Goal: Information Seeking & Learning: Learn about a topic

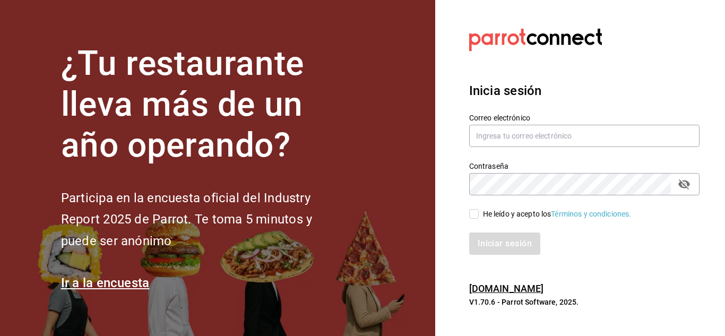
click at [546, 113] on div "Correo electrónico" at bounding box center [578, 124] width 243 height 48
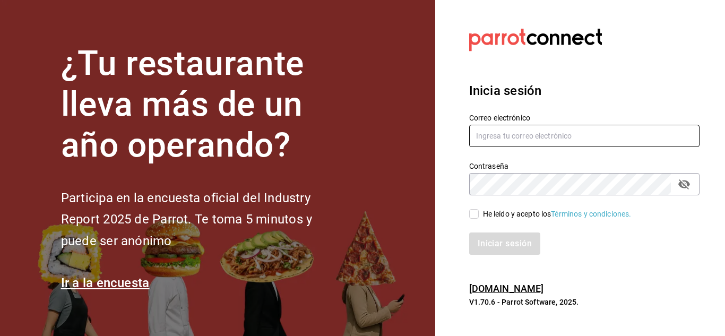
click at [544, 136] on input "text" at bounding box center [584, 136] width 230 height 22
type input "abastecedora.maca@gmail.com"
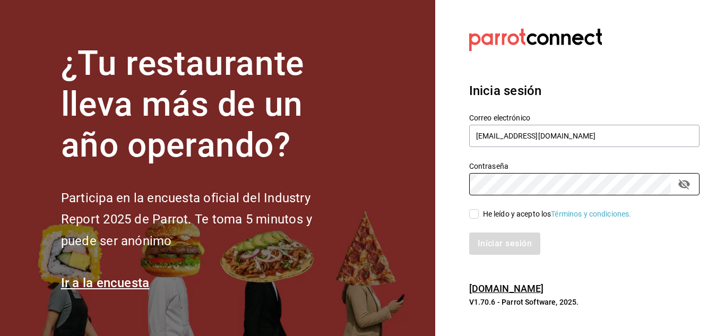
click at [476, 213] on input "He leído y acepto los Términos y condiciones." at bounding box center [474, 214] width 10 height 10
checkbox input "true"
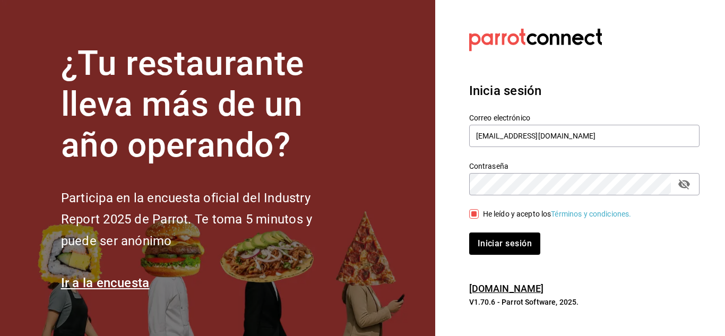
click at [467, 264] on section "Datos incorrectos. Verifica que tu Correo o Contraseña estén bien escritos. Ini…" at bounding box center [580, 168] width 290 height 336
click at [475, 250] on button "Iniciar sesión" at bounding box center [505, 244] width 72 height 22
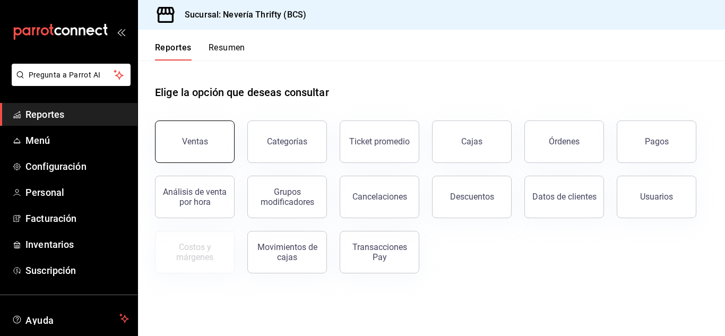
click at [179, 122] on div "Ventas" at bounding box center [188, 135] width 92 height 55
click at [195, 142] on div "Ventas" at bounding box center [195, 141] width 26 height 10
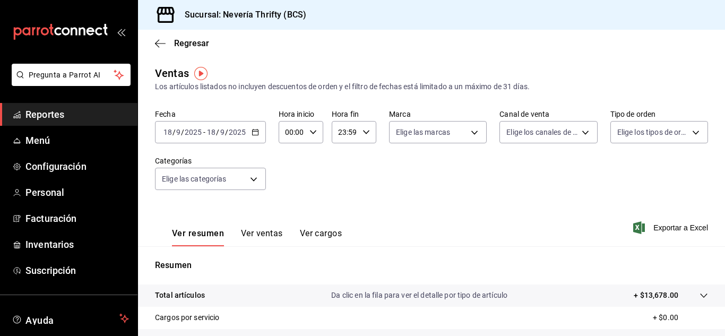
click at [260, 131] on div "[DATE] [DATE] - [DATE] [DATE]" at bounding box center [210, 132] width 111 height 22
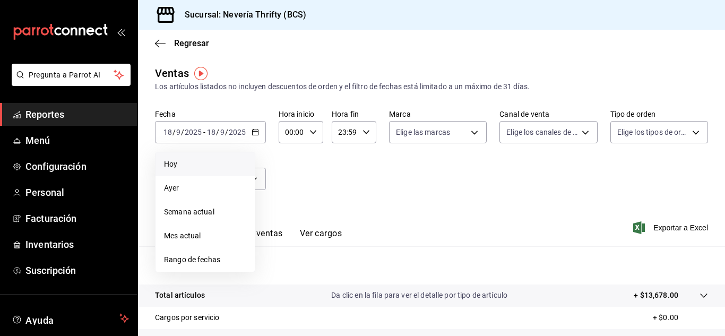
click at [191, 166] on span "Hoy" at bounding box center [205, 164] width 82 height 11
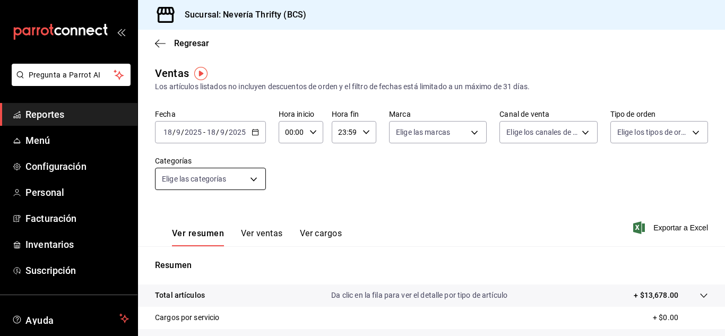
click at [250, 178] on body "Pregunta a Parrot AI Reportes Menú Configuración Personal Facturación Inventari…" at bounding box center [362, 168] width 725 height 336
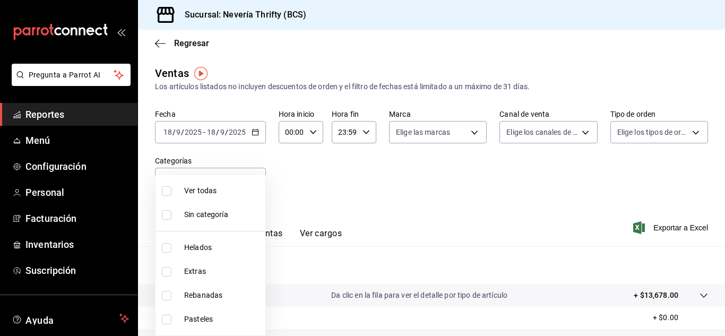
drag, startPoint x: 164, startPoint y: 321, endPoint x: 332, endPoint y: 248, distance: 183.6
click at [164, 321] on input "checkbox" at bounding box center [167, 320] width 10 height 10
checkbox input "true"
type input "6461abde-3692-455f-a363-427c9a88c513"
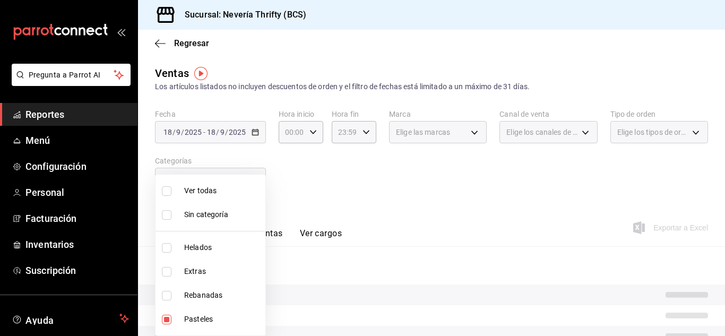
click at [341, 192] on div at bounding box center [362, 168] width 725 height 336
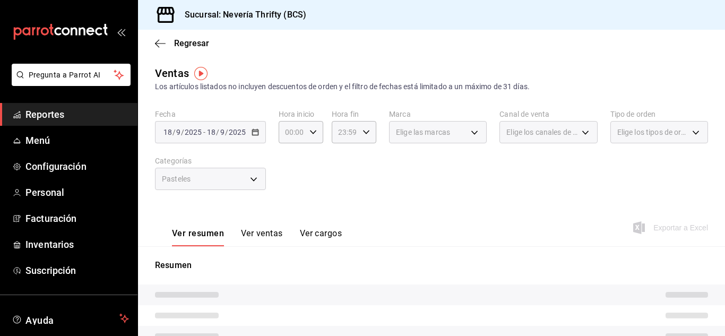
click at [267, 226] on div "Ver resumen Ver ventas Ver cargos" at bounding box center [248, 231] width 187 height 31
click at [267, 238] on button "Ver ventas" at bounding box center [262, 237] width 42 height 18
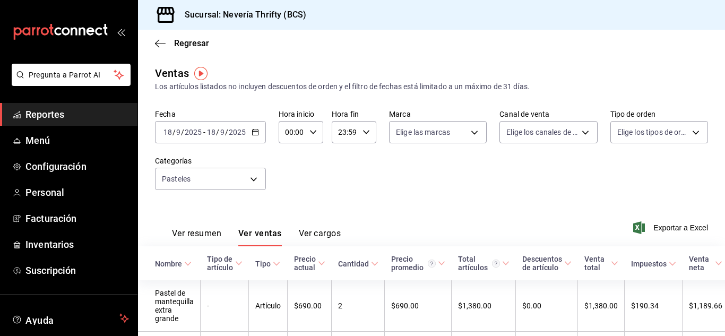
click at [293, 184] on div "Fecha [DATE] [DATE] - [DATE] [DATE] Hora inicio 00:00 Hora inicio Hora fin 23:5…" at bounding box center [431, 155] width 553 height 93
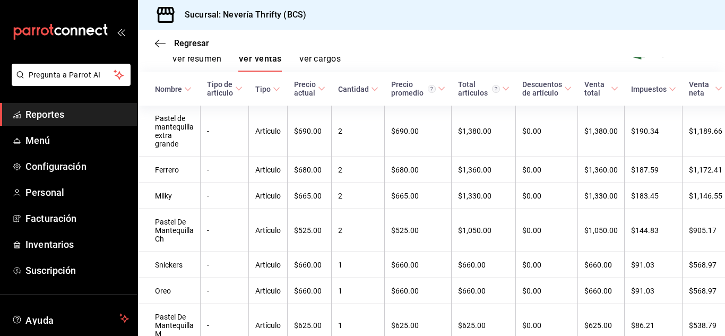
scroll to position [122, 0]
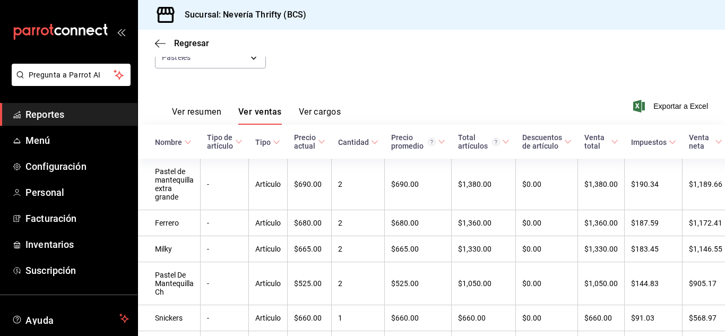
click at [210, 116] on button "Ver resumen" at bounding box center [196, 116] width 49 height 18
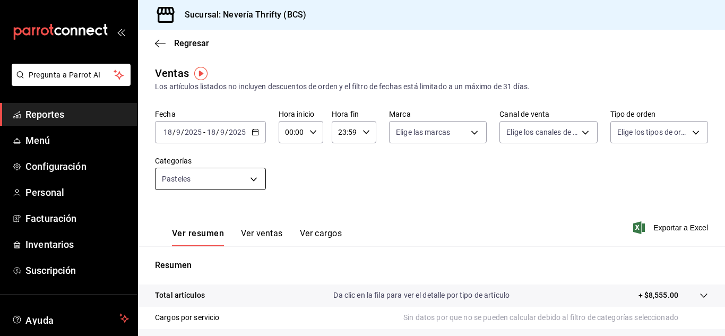
click at [256, 178] on body "Pregunta a Parrot AI Reportes Menú Configuración Personal Facturación Inventari…" at bounding box center [362, 168] width 725 height 336
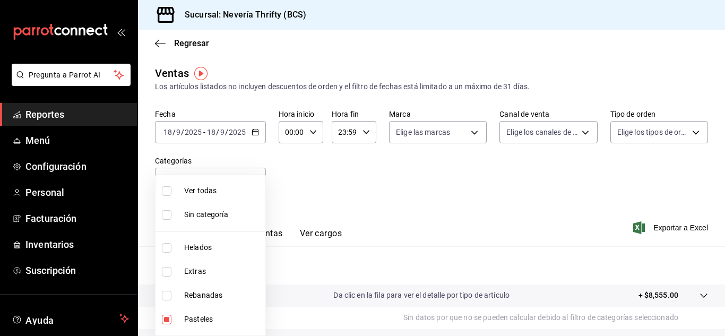
click at [167, 323] on input "checkbox" at bounding box center [167, 320] width 10 height 10
checkbox input "false"
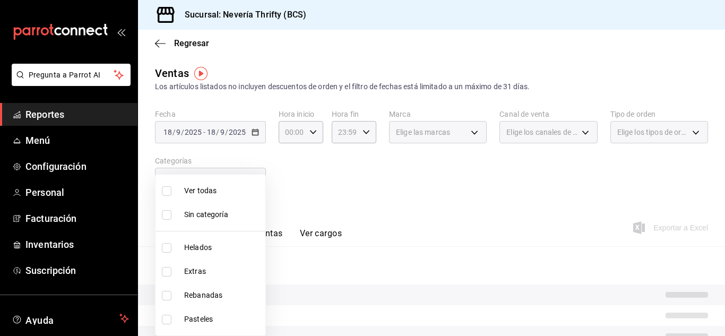
click at [168, 294] on input "checkbox" at bounding box center [167, 296] width 10 height 10
checkbox input "true"
type input "74bd740e-3aa1-490c-81d0-975f3653bd1e"
click at [418, 174] on div at bounding box center [362, 168] width 725 height 336
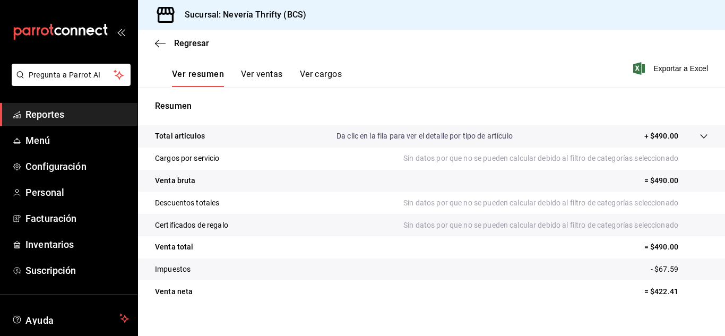
scroll to position [53, 0]
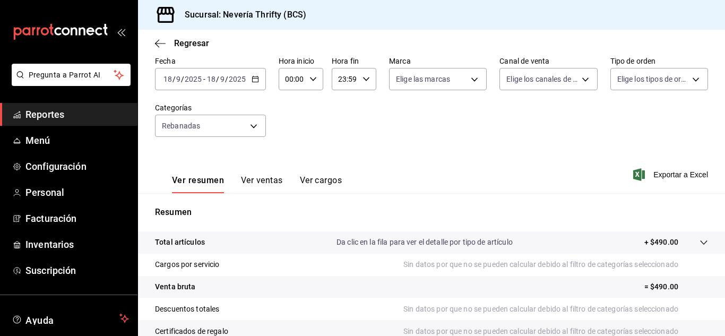
click at [264, 176] on button "Ver ventas" at bounding box center [262, 184] width 42 height 18
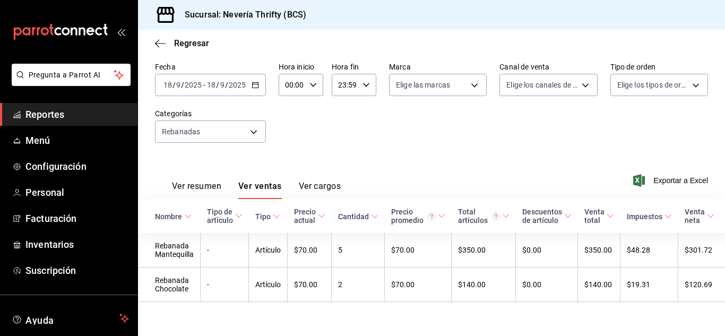
drag, startPoint x: 201, startPoint y: 187, endPoint x: 428, endPoint y: 186, distance: 226.7
click at [202, 187] on button "Ver resumen" at bounding box center [196, 190] width 49 height 18
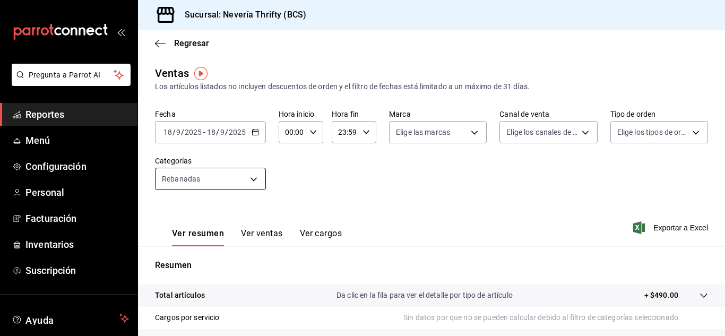
click at [248, 186] on body "Pregunta a Parrot AI Reportes Menú Configuración Personal Facturación Inventari…" at bounding box center [362, 168] width 725 height 336
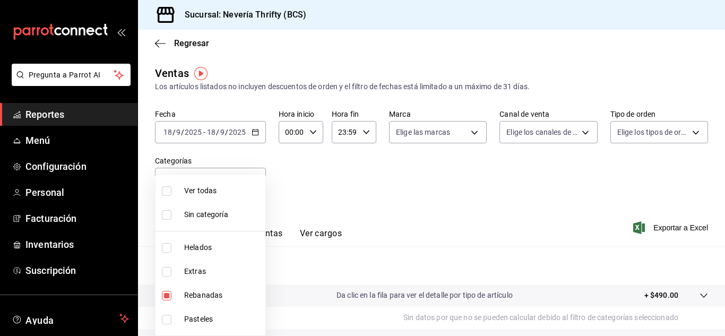
click at [166, 296] on input "checkbox" at bounding box center [167, 296] width 10 height 10
checkbox input "false"
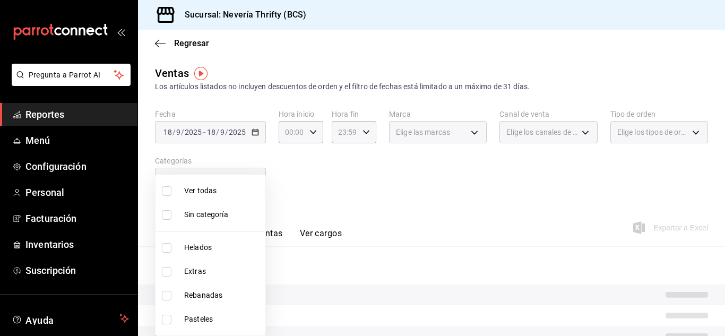
click at [167, 247] on input "checkbox" at bounding box center [167, 248] width 10 height 10
checkbox input "true"
type input "b705a4a3-0c02-4aaa-bced-1ae138585fd0"
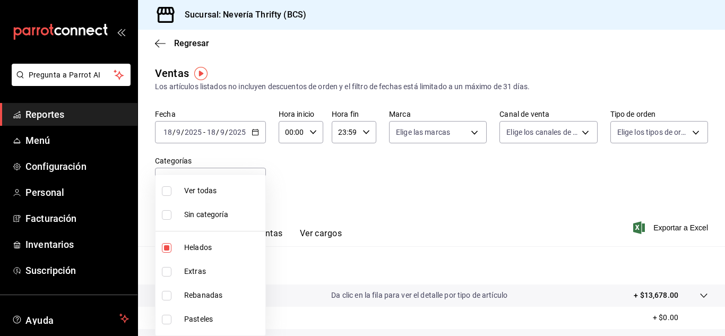
click at [354, 185] on div at bounding box center [362, 168] width 725 height 336
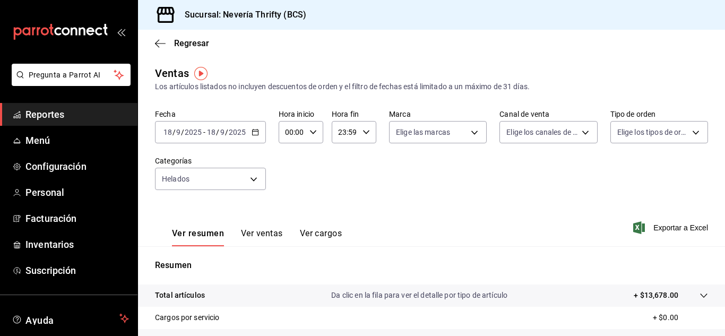
click at [275, 227] on div "Ver resumen Ver ventas Ver cargos" at bounding box center [248, 231] width 187 height 31
click at [272, 233] on button "Ver ventas" at bounding box center [262, 237] width 42 height 18
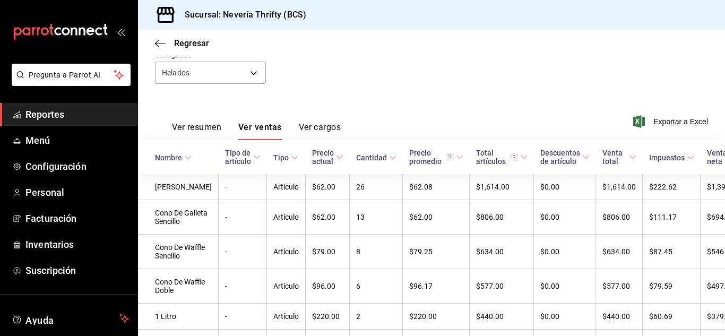
click at [159, 162] on th "Nombre" at bounding box center [178, 157] width 81 height 34
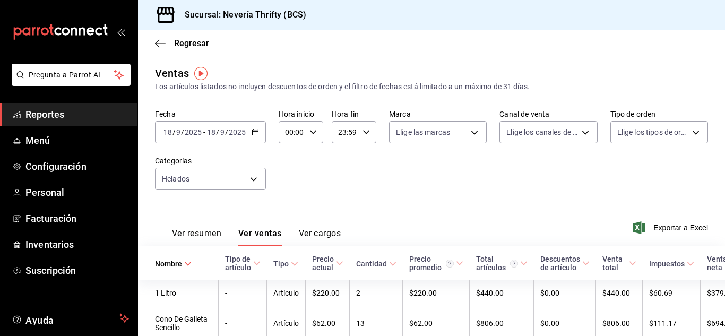
click at [193, 225] on div "Ver resumen Ver ventas Ver cargos" at bounding box center [248, 231] width 186 height 31
click at [193, 229] on button "Ver resumen" at bounding box center [196, 237] width 49 height 18
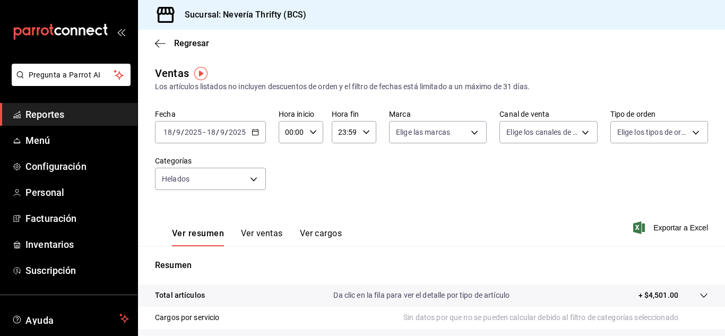
click at [267, 230] on button "Ver ventas" at bounding box center [262, 237] width 42 height 18
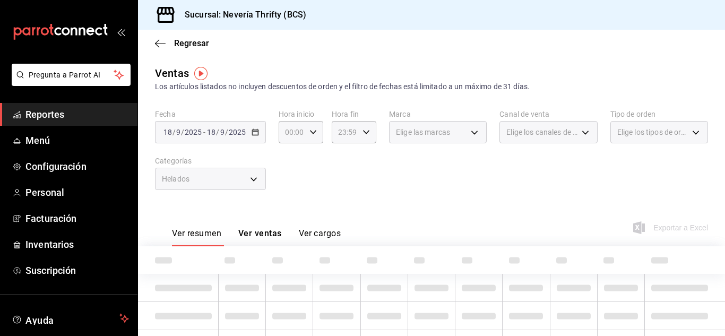
click at [235, 179] on div "Helados" at bounding box center [210, 179] width 111 height 22
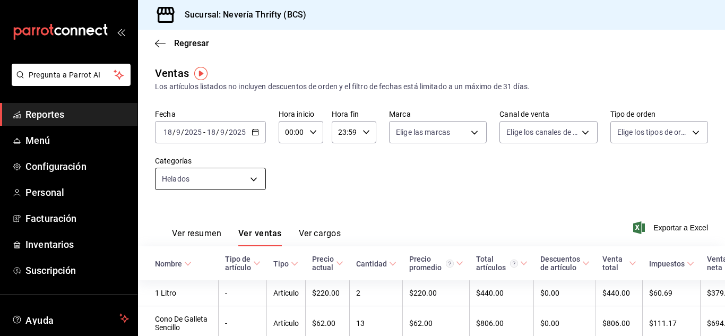
click at [255, 179] on body "Pregunta a Parrot AI Reportes Menú Configuración Personal Facturación Inventari…" at bounding box center [362, 168] width 725 height 336
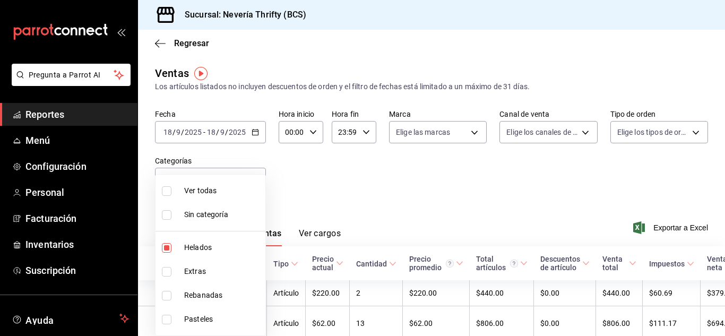
click at [164, 250] on input "checkbox" at bounding box center [167, 248] width 10 height 10
checkbox input "false"
click at [166, 276] on input "checkbox" at bounding box center [167, 272] width 10 height 10
checkbox input "true"
type input "2666ef43-693a-433d-8eb1-15fa94dd9228"
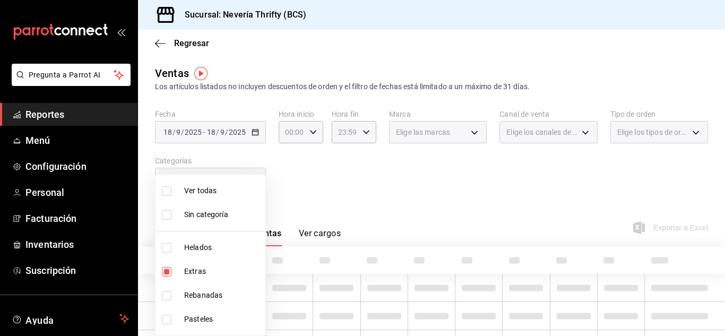
click at [359, 204] on div at bounding box center [362, 168] width 725 height 336
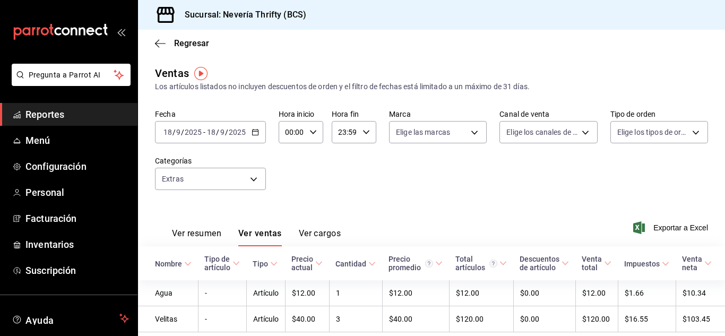
scroll to position [38, 0]
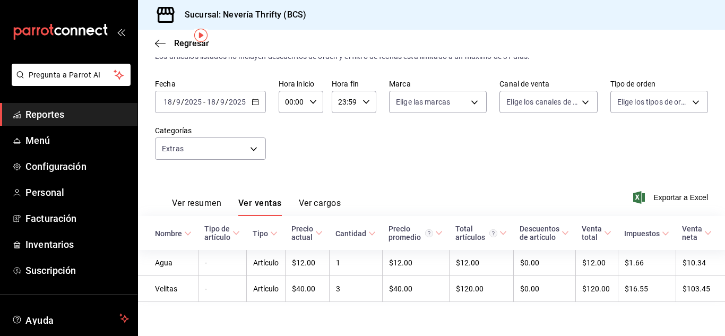
click at [255, 91] on div "[DATE] [DATE] - [DATE] [DATE]" at bounding box center [210, 102] width 111 height 22
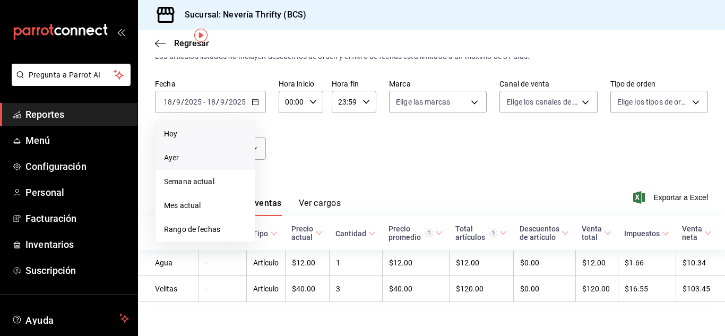
click at [194, 152] on span "Ayer" at bounding box center [205, 157] width 82 height 11
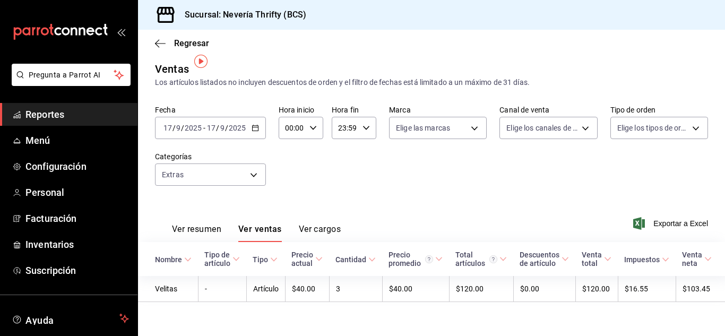
scroll to position [12, 0]
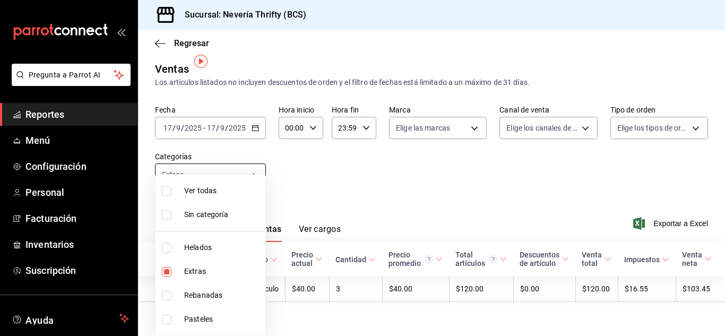
click at [247, 166] on body "Pregunta a Parrot AI Reportes Menú Configuración Personal Facturación Inventari…" at bounding box center [362, 168] width 725 height 336
click at [170, 270] on input "checkbox" at bounding box center [167, 272] width 10 height 10
checkbox input "false"
click at [168, 325] on li "Pasteles" at bounding box center [211, 319] width 110 height 24
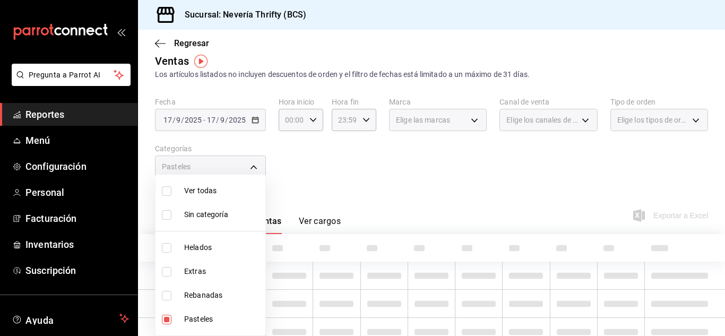
type input "6461abde-3692-455f-a363-427c9a88c513"
checkbox input "true"
click at [402, 177] on div at bounding box center [362, 168] width 725 height 336
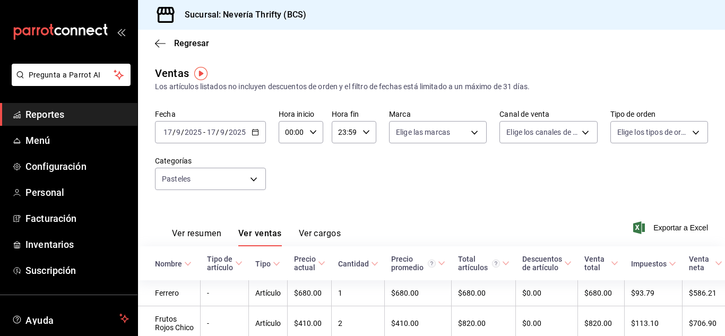
click at [224, 228] on div "Ver resumen Ver ventas Ver cargos" at bounding box center [248, 231] width 186 height 31
click at [220, 228] on button "Ver resumen" at bounding box center [196, 237] width 49 height 18
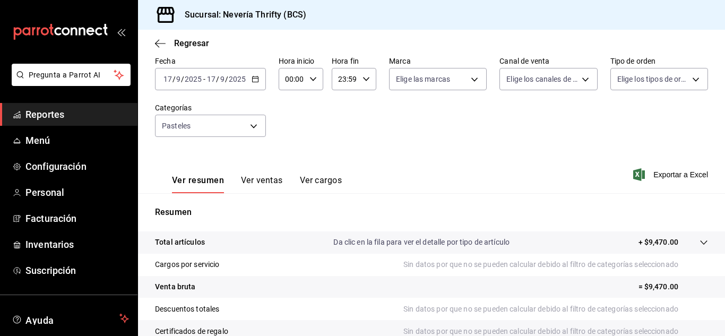
scroll to position [106, 0]
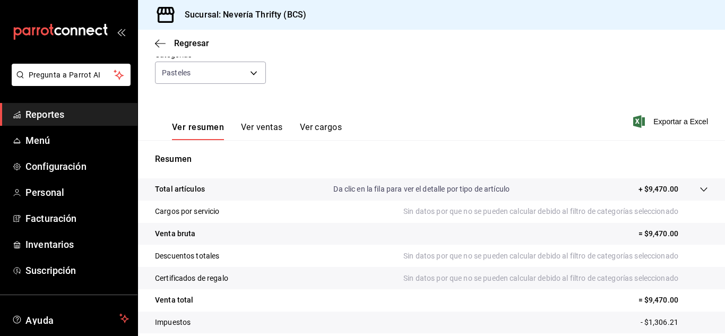
click at [261, 118] on div "Ver resumen Ver ventas Ver cargos" at bounding box center [248, 124] width 187 height 31
click at [261, 125] on button "Ver ventas" at bounding box center [262, 131] width 42 height 18
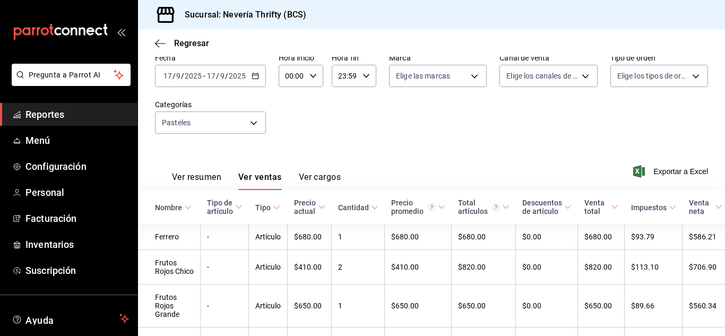
scroll to position [106, 0]
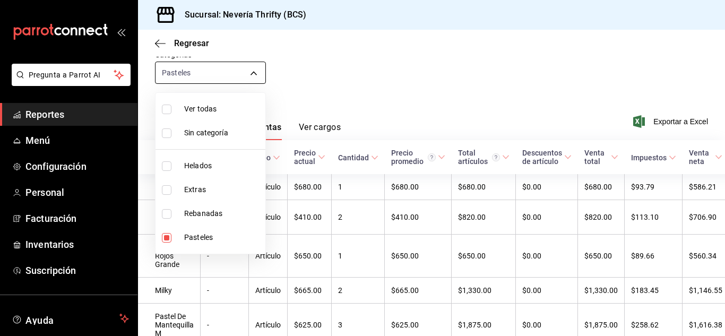
click at [235, 73] on body "Pregunta a Parrot AI Reportes Menú Configuración Personal Facturación Inventari…" at bounding box center [362, 168] width 725 height 336
drag, startPoint x: 169, startPoint y: 237, endPoint x: 166, endPoint y: 175, distance: 62.8
click at [170, 236] on input "checkbox" at bounding box center [167, 238] width 10 height 10
checkbox input "false"
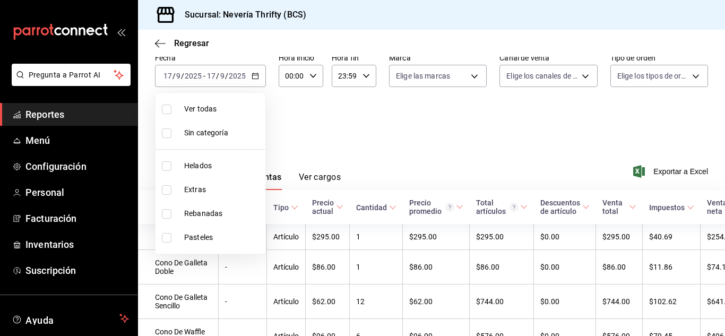
scroll to position [106, 0]
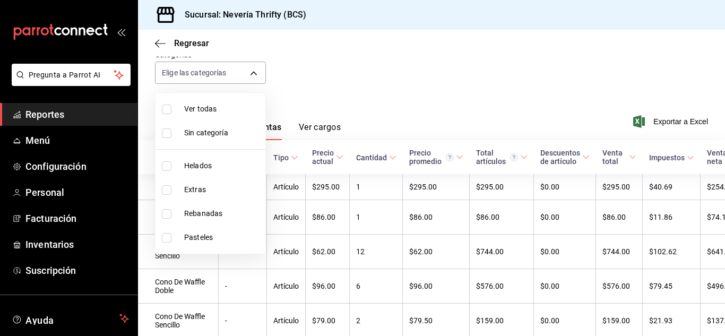
click at [166, 210] on input "checkbox" at bounding box center [167, 214] width 10 height 10
checkbox input "true"
type input "74bd740e-3aa1-490c-81d0-975f3653bd1e"
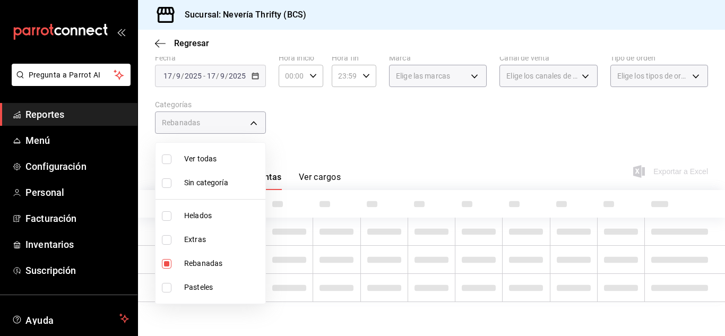
scroll to position [55, 0]
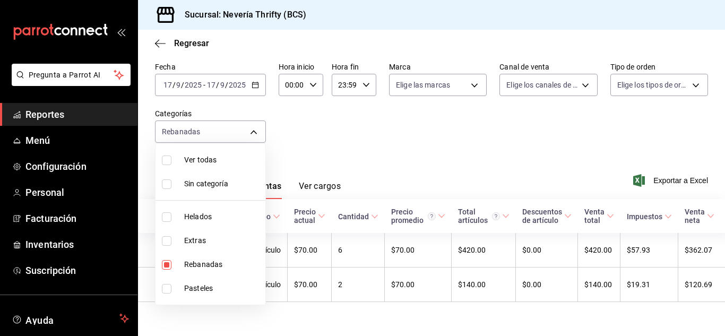
click at [400, 117] on div at bounding box center [362, 168] width 725 height 336
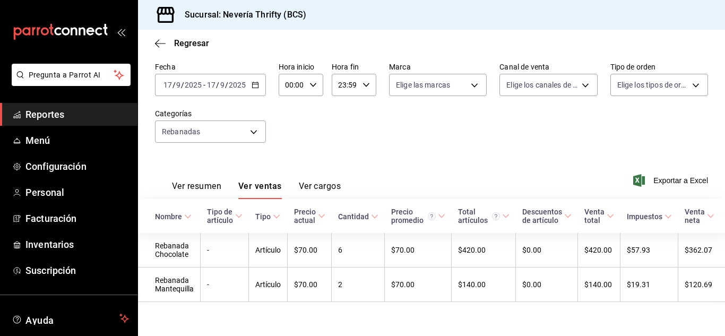
click at [200, 181] on button "Ver resumen" at bounding box center [196, 190] width 49 height 18
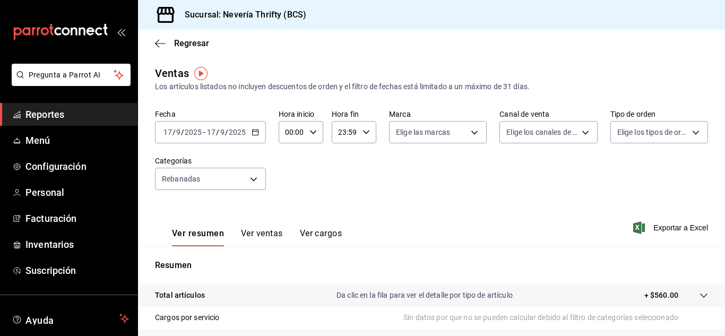
click at [258, 238] on button "Ver ventas" at bounding box center [262, 237] width 42 height 18
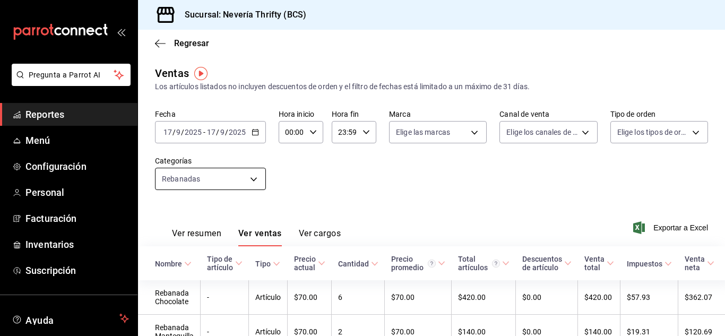
click at [261, 179] on body "Pregunta a Parrot AI Reportes Menú Configuración Personal Facturación Inventari…" at bounding box center [362, 168] width 725 height 336
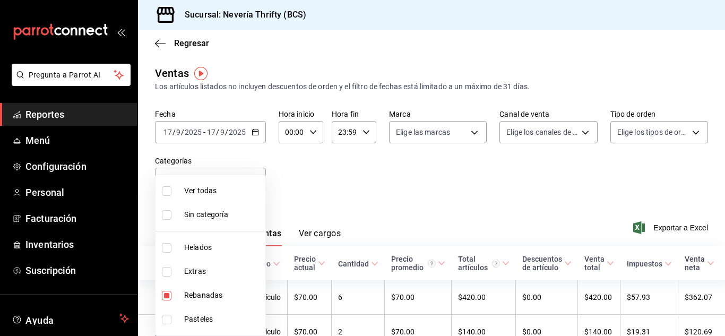
click at [168, 299] on input "checkbox" at bounding box center [167, 296] width 10 height 10
checkbox input "false"
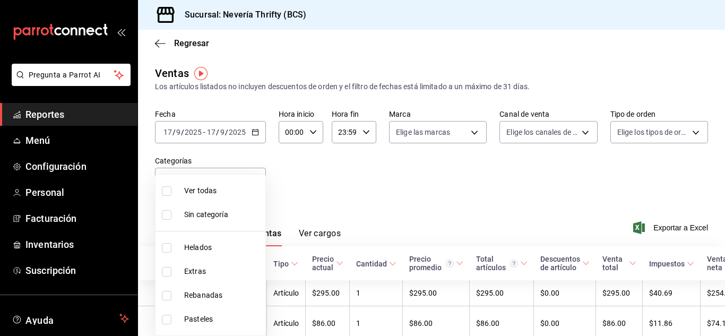
click at [167, 248] on input "checkbox" at bounding box center [167, 248] width 10 height 10
checkbox input "true"
type input "b705a4a3-0c02-4aaa-bced-1ae138585fd0"
click at [406, 210] on div at bounding box center [362, 168] width 725 height 336
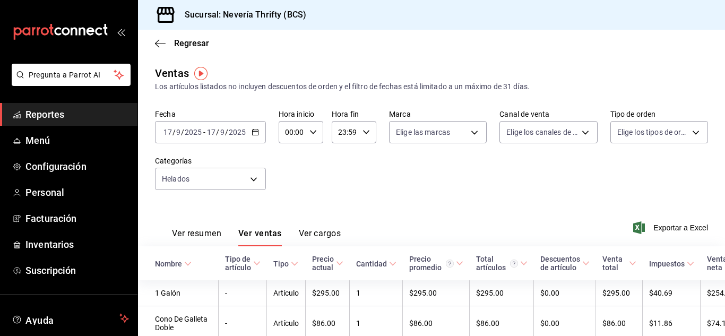
click at [205, 233] on button "Ver resumen" at bounding box center [196, 237] width 49 height 18
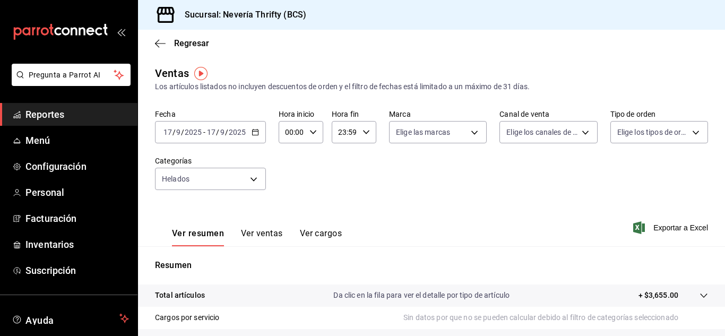
click at [250, 221] on div "Ver resumen Ver ventas Ver cargos" at bounding box center [248, 231] width 187 height 31
click at [258, 225] on div "Ver resumen Ver ventas Ver cargos" at bounding box center [248, 231] width 187 height 31
click at [260, 235] on button "Ver ventas" at bounding box center [262, 237] width 42 height 18
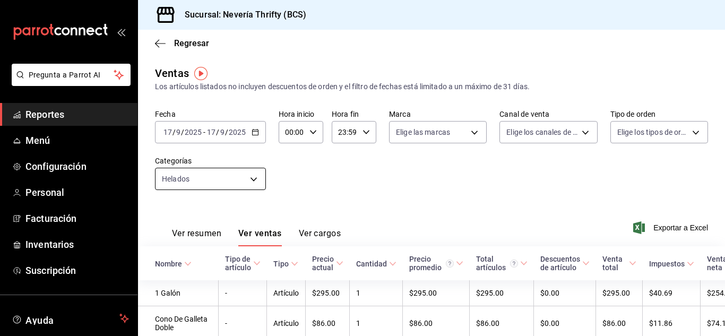
click at [252, 173] on body "Pregunta a Parrot AI Reportes Menú Configuración Personal Facturación Inventari…" at bounding box center [362, 168] width 725 height 336
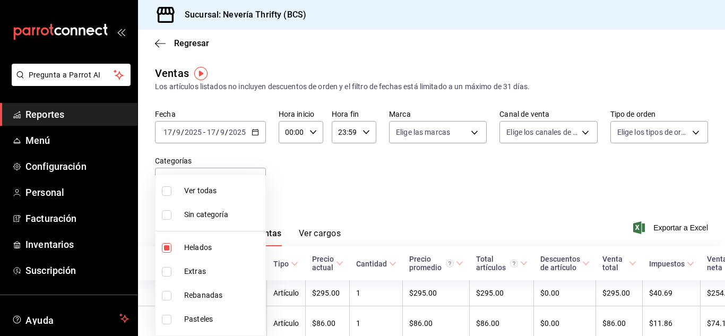
click at [169, 249] on input "checkbox" at bounding box center [167, 248] width 10 height 10
checkbox input "false"
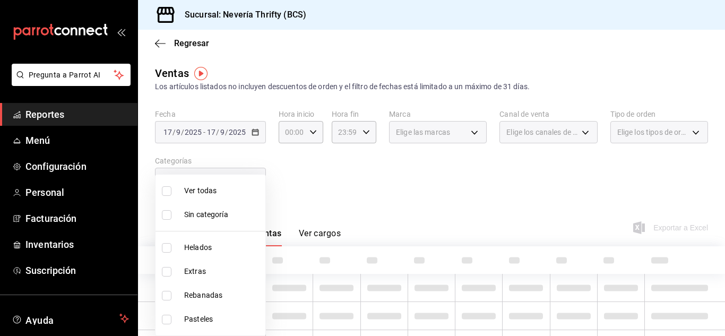
click at [167, 276] on input "checkbox" at bounding box center [167, 272] width 10 height 10
checkbox input "true"
type input "2666ef43-693a-433d-8eb1-15fa94dd9228"
click at [462, 187] on div at bounding box center [362, 168] width 725 height 336
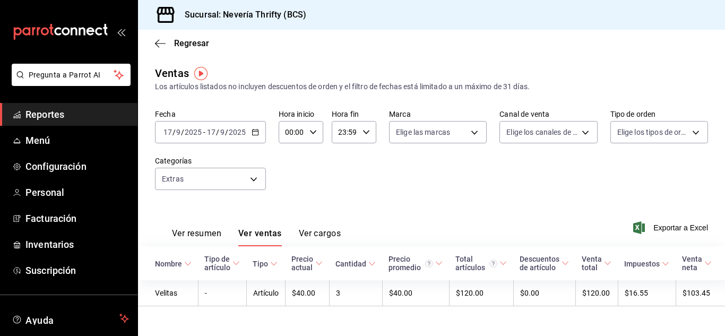
scroll to position [12, 0]
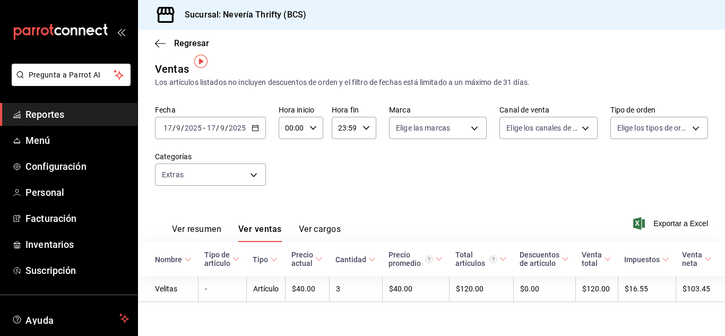
click at [476, 182] on div "Fecha [DATE] [DATE] - [DATE] [DATE] Hora inicio 00:00 Hora inicio Hora fin 23:5…" at bounding box center [431, 151] width 553 height 93
drag, startPoint x: 266, startPoint y: 129, endPoint x: 258, endPoint y: 134, distance: 9.3
click at [266, 129] on div "Fecha [DATE] [DATE] - [DATE] [DATE] Hora inicio 00:00 Hora inicio Hora fin 23:5…" at bounding box center [431, 151] width 553 height 93
click at [257, 132] on div "Fecha [DATE] [DATE] - [DATE] [DATE] Hora inicio 00:00 Hora inicio Hora fin 23:5…" at bounding box center [431, 151] width 553 height 93
click at [255, 125] on div "[DATE] [DATE] - [DATE] [DATE]" at bounding box center [210, 128] width 111 height 22
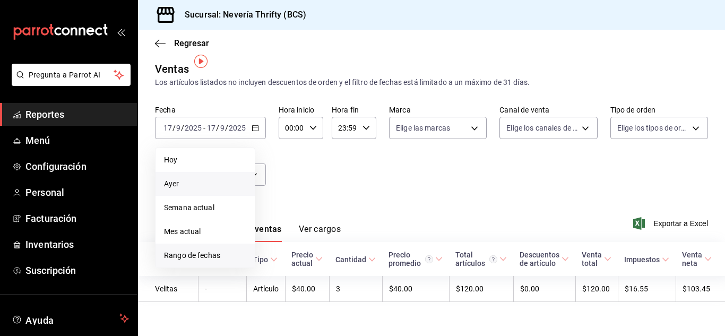
click at [181, 250] on span "Rango de fechas" at bounding box center [205, 255] width 82 height 11
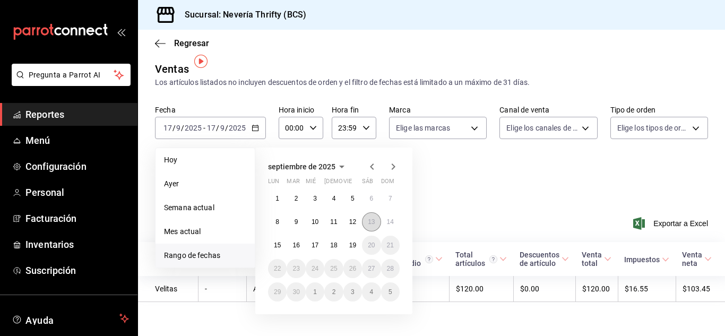
click at [368, 218] on abbr "13" at bounding box center [371, 221] width 7 height 7
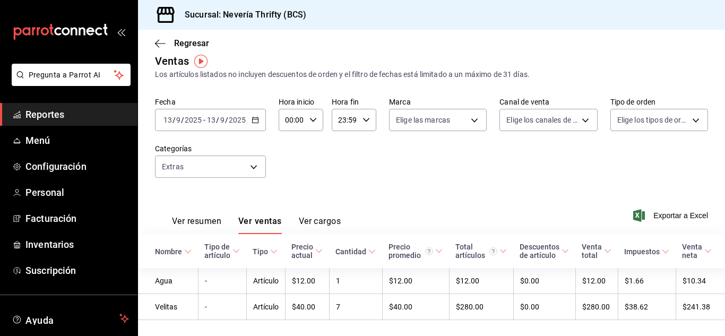
click at [365, 167] on div "Fecha [DATE] [DATE] - [DATE] [DATE] Hora inicio 00:00 Hora inicio Hora fin 23:5…" at bounding box center [431, 143] width 553 height 93
click at [214, 162] on body "Pregunta a Parrot AI Reportes Menú Configuración Personal Facturación Inventari…" at bounding box center [362, 168] width 725 height 336
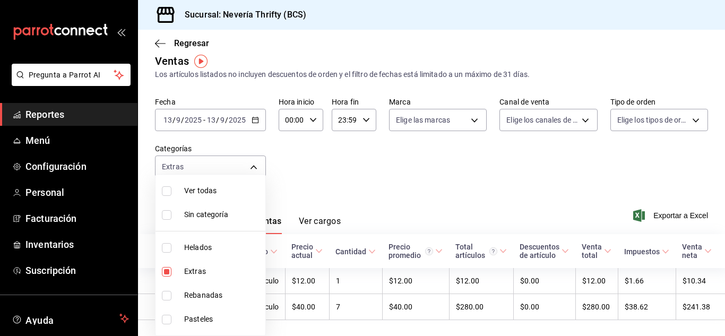
click at [164, 271] on input "checkbox" at bounding box center [167, 272] width 10 height 10
checkbox input "false"
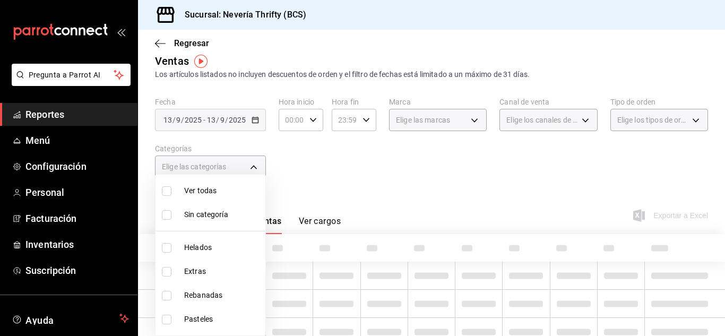
click at [167, 319] on input "checkbox" at bounding box center [167, 320] width 10 height 10
checkbox input "true"
type input "6461abde-3692-455f-a363-427c9a88c513"
click at [397, 167] on div at bounding box center [362, 168] width 725 height 336
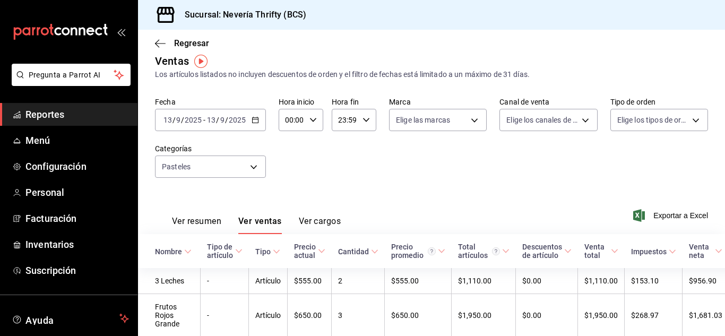
click at [471, 164] on div "Fecha [DATE] [DATE] - [DATE] [DATE] Hora inicio 00:00 Hora inicio Hora fin 23:5…" at bounding box center [431, 143] width 553 height 93
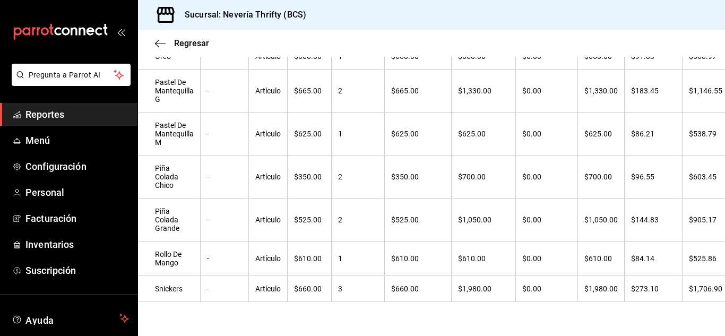
scroll to position [94, 0]
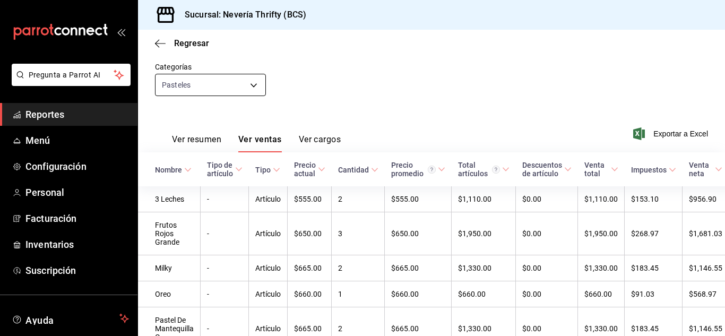
click at [226, 89] on body "Pregunta a Parrot AI Reportes Menú Configuración Personal Facturación Inventari…" at bounding box center [362, 168] width 725 height 336
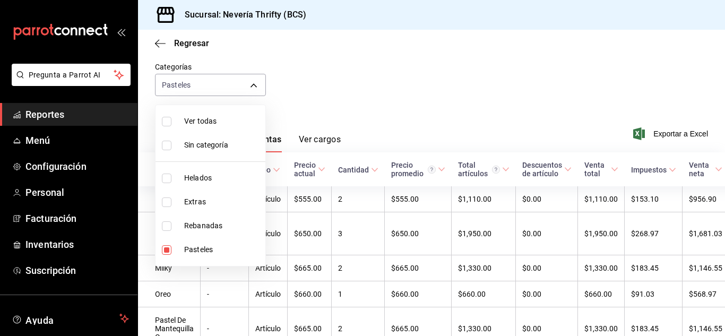
drag, startPoint x: 386, startPoint y: 87, endPoint x: 323, endPoint y: 124, distance: 72.8
click at [386, 88] on div at bounding box center [362, 168] width 725 height 336
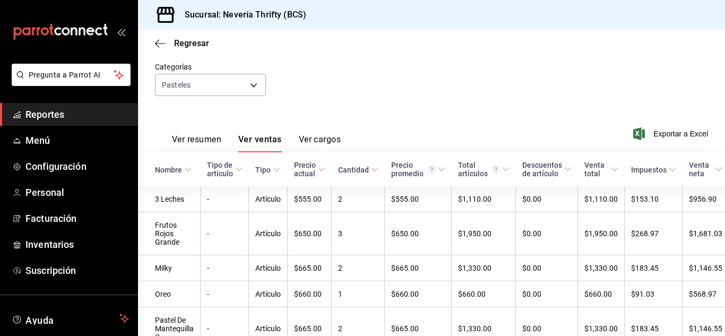
click at [191, 135] on button "Ver resumen" at bounding box center [196, 143] width 49 height 18
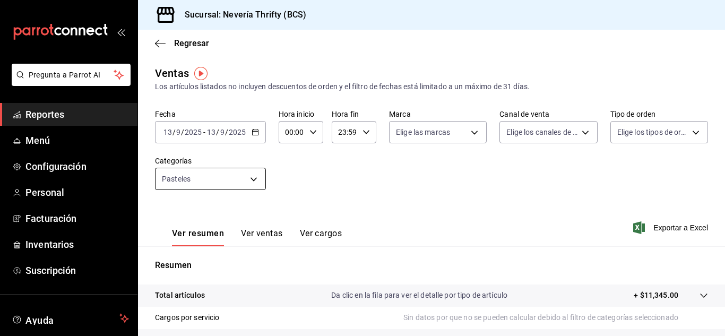
click at [251, 172] on body "Pregunta a Parrot AI Reportes Menú Configuración Personal Facturación Inventari…" at bounding box center [362, 168] width 725 height 336
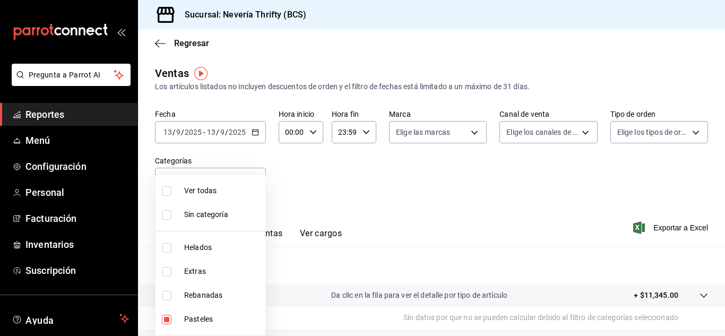
click at [165, 316] on input "checkbox" at bounding box center [167, 320] width 10 height 10
checkbox input "false"
click at [168, 298] on input "checkbox" at bounding box center [167, 296] width 10 height 10
checkbox input "true"
type input "74bd740e-3aa1-490c-81d0-975f3653bd1e"
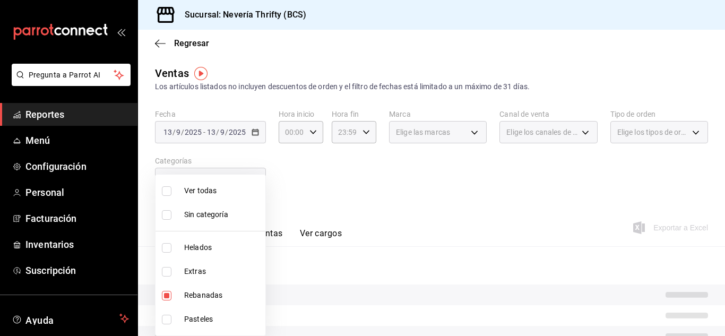
click at [431, 198] on div at bounding box center [362, 168] width 725 height 336
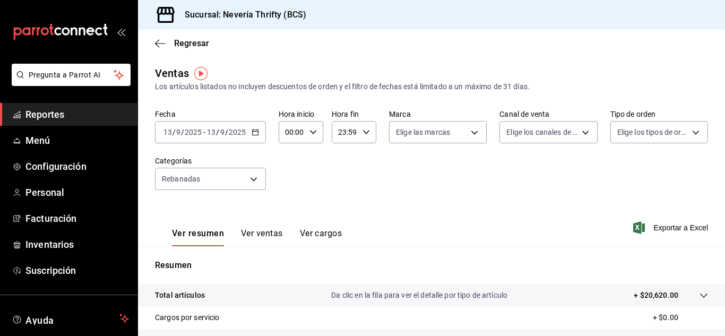
click at [259, 234] on button "Ver ventas" at bounding box center [262, 237] width 42 height 18
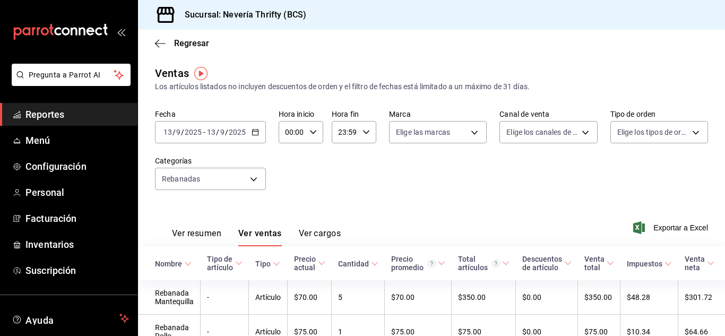
scroll to position [55, 0]
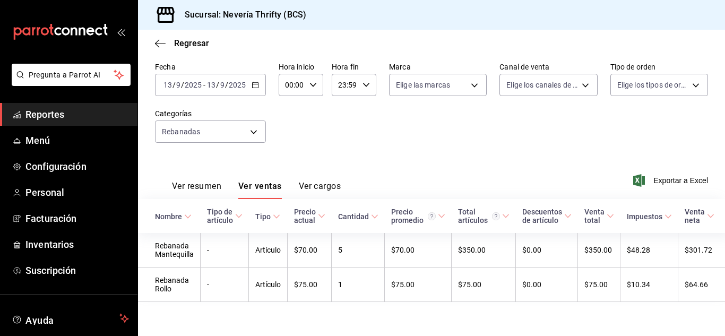
drag, startPoint x: 207, startPoint y: 166, endPoint x: 208, endPoint y: 179, distance: 13.4
click at [209, 170] on div "Ver resumen Ver ventas Ver cargos" at bounding box center [248, 183] width 186 height 31
click at [208, 181] on button "Ver resumen" at bounding box center [196, 190] width 49 height 18
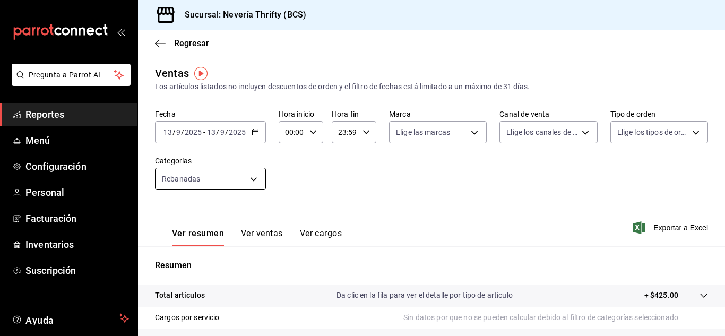
click at [230, 171] on body "Pregunta a Parrot AI Reportes Menú Configuración Personal Facturación Inventari…" at bounding box center [362, 168] width 725 height 336
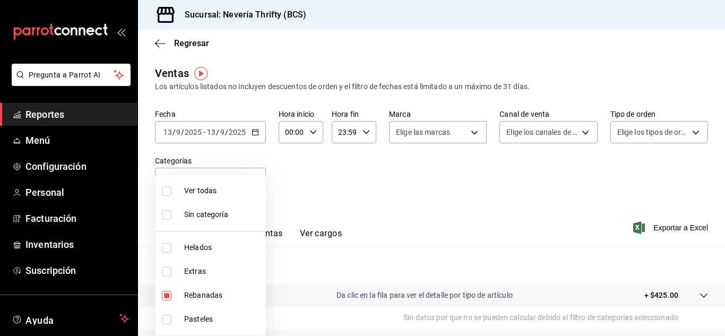
click at [169, 295] on input "checkbox" at bounding box center [167, 296] width 10 height 10
checkbox input "false"
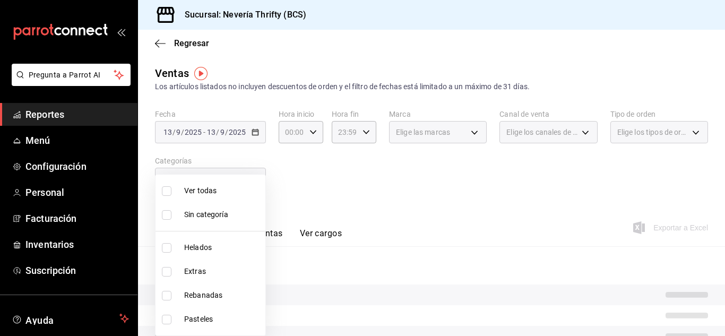
click at [169, 251] on input "checkbox" at bounding box center [167, 248] width 10 height 10
checkbox input "true"
type input "b705a4a3-0c02-4aaa-bced-1ae138585fd0"
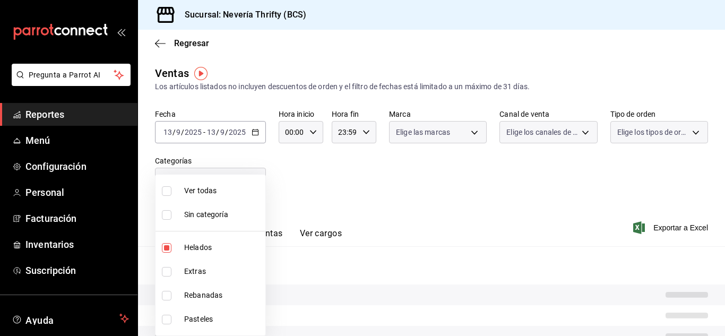
click at [407, 194] on div at bounding box center [362, 168] width 725 height 336
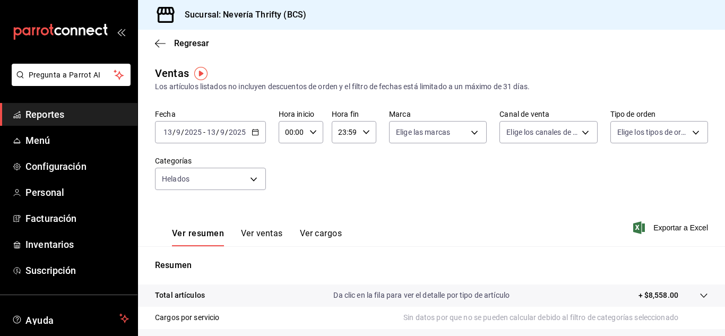
click at [262, 234] on button "Ver ventas" at bounding box center [262, 237] width 42 height 18
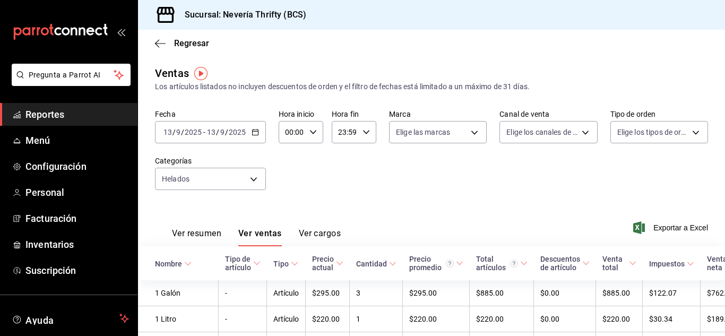
click at [197, 233] on button "Ver resumen" at bounding box center [196, 237] width 49 height 18
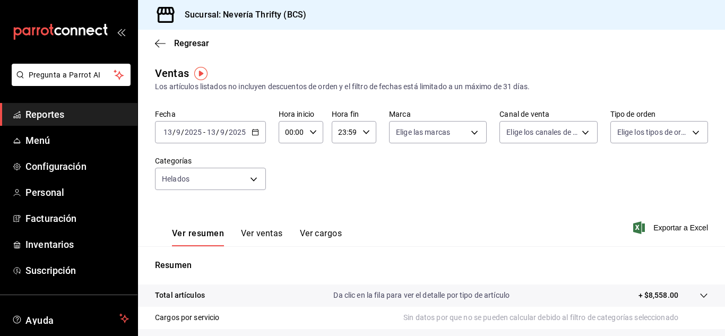
click at [257, 232] on button "Ver ventas" at bounding box center [262, 237] width 42 height 18
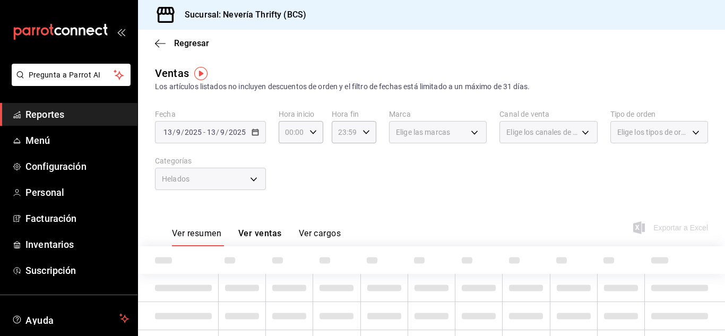
click at [252, 171] on div "Helados" at bounding box center [210, 179] width 111 height 22
click at [253, 179] on div "Helados" at bounding box center [210, 179] width 111 height 22
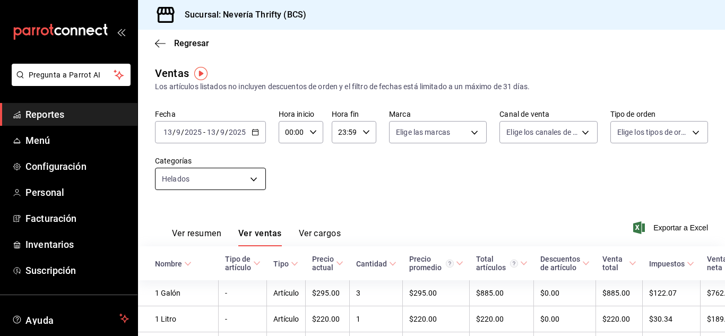
click at [253, 179] on body "Pregunta a Parrot AI Reportes Menú Configuración Personal Facturación Inventari…" at bounding box center [362, 168] width 725 height 336
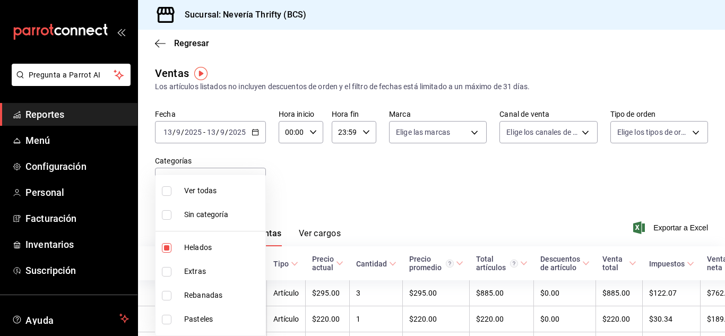
click at [158, 248] on li "Helados" at bounding box center [211, 248] width 110 height 24
checkbox input "false"
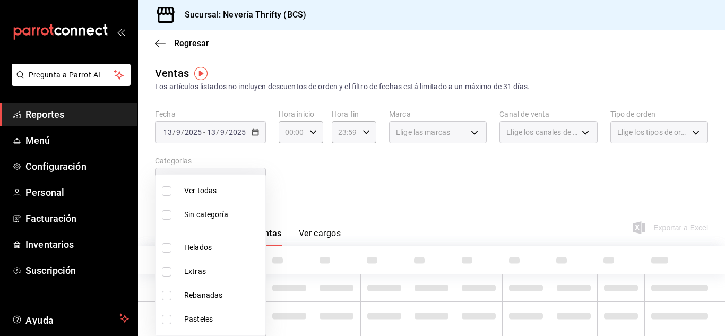
click at [167, 267] on input "checkbox" at bounding box center [167, 272] width 10 height 10
checkbox input "true"
type input "2666ef43-693a-433d-8eb1-15fa94dd9228"
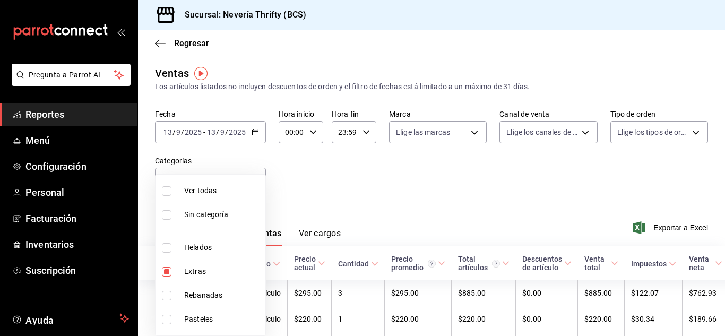
click at [358, 216] on div at bounding box center [362, 168] width 725 height 336
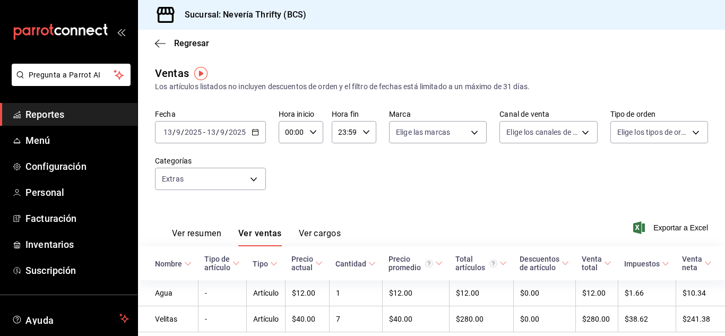
scroll to position [38, 0]
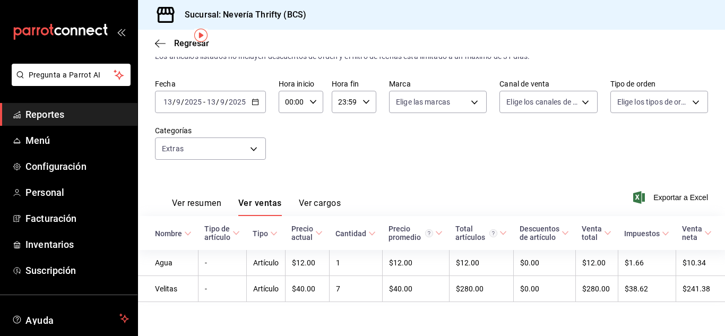
click at [253, 98] on icon "button" at bounding box center [255, 101] width 7 height 7
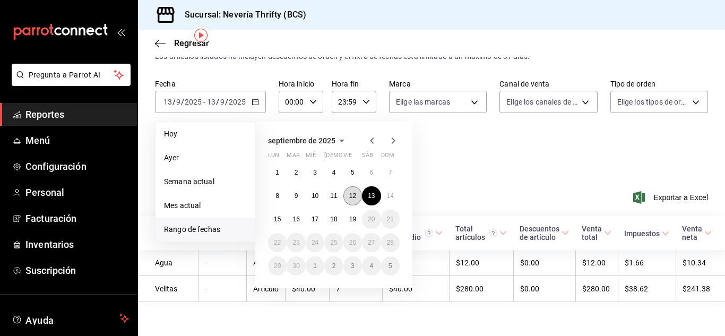
click at [355, 192] on abbr "12" at bounding box center [352, 195] width 7 height 7
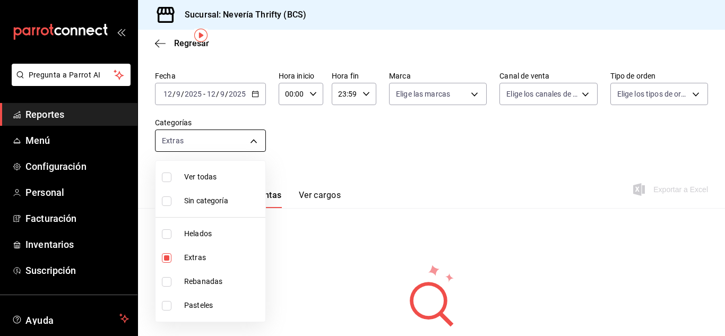
click at [188, 139] on body "Pregunta a Parrot AI Reportes Menú Configuración Personal Facturación Inventari…" at bounding box center [362, 168] width 725 height 336
click at [163, 257] on input "checkbox" at bounding box center [167, 258] width 10 height 10
checkbox input "false"
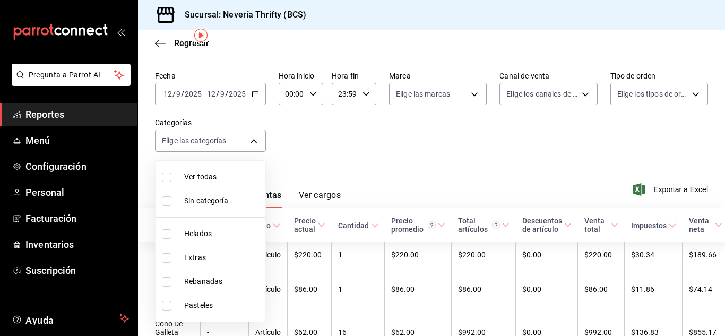
click at [170, 308] on input "checkbox" at bounding box center [167, 306] width 10 height 10
checkbox input "true"
type input "6461abde-3692-455f-a363-427c9a88c513"
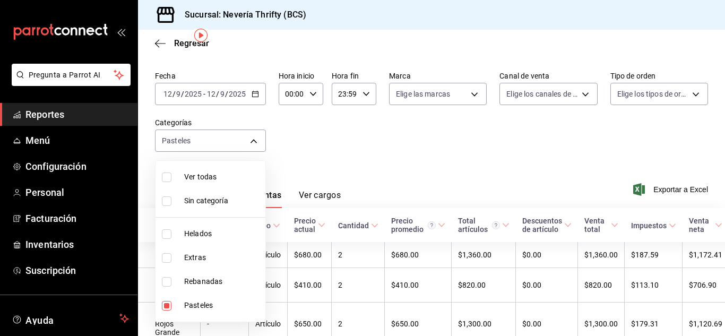
click at [349, 146] on div at bounding box center [362, 168] width 725 height 336
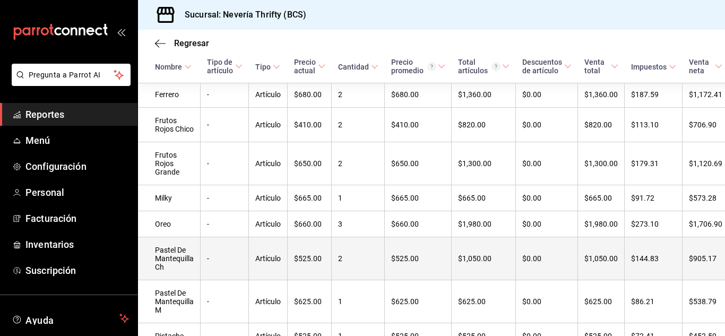
scroll to position [218, 11]
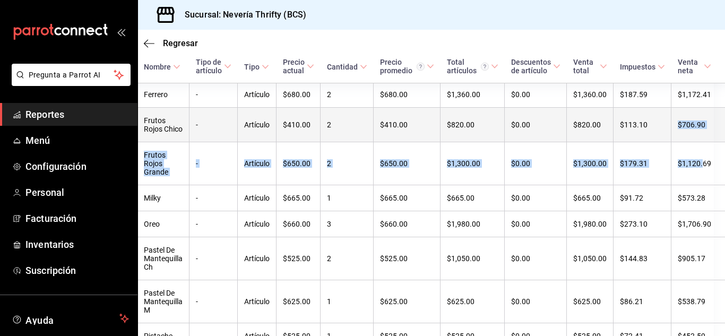
drag, startPoint x: 714, startPoint y: 174, endPoint x: 654, endPoint y: 127, distance: 76.0
click at [654, 127] on tbody "[PERSON_NAME] - Artículo $680.00 2 $680.00 $1,360.00 $0.00 $1,360.00 $187.59 $1…" at bounding box center [428, 289] width 602 height 414
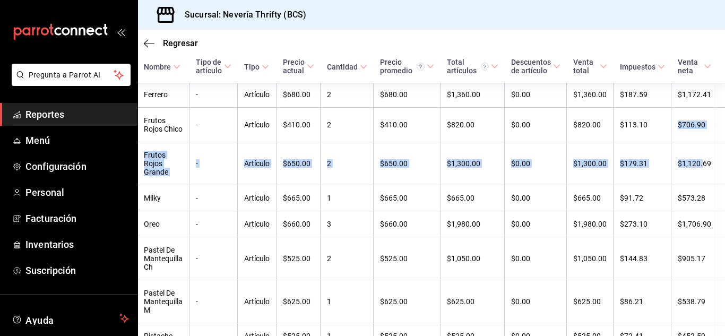
scroll to position [6, 0]
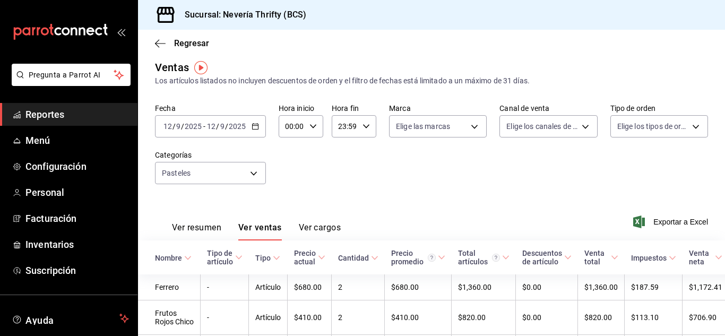
click at [394, 175] on div "Fecha [DATE] [DATE] - [DATE] [DATE] Hora inicio 00:00 Hora inicio Hora fin 23:5…" at bounding box center [431, 150] width 553 height 93
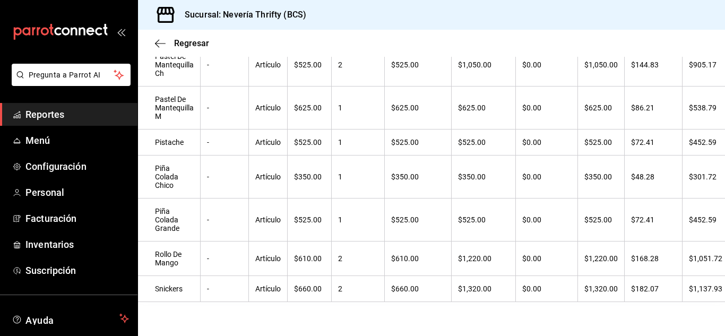
scroll to position [101, 0]
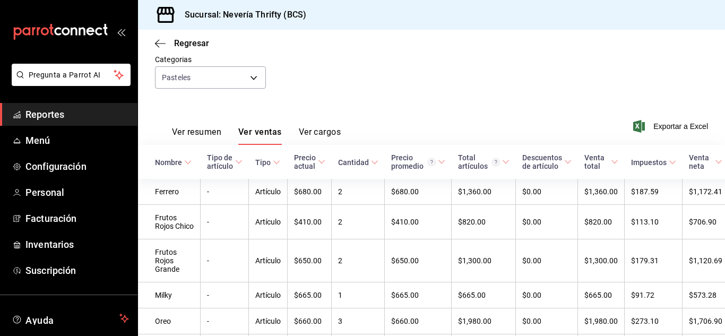
click at [183, 135] on button "Ver resumen" at bounding box center [196, 136] width 49 height 18
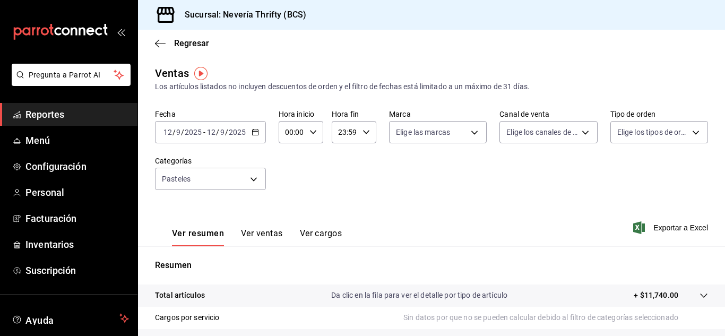
click at [267, 227] on div "Ver resumen Ver ventas Ver cargos" at bounding box center [248, 231] width 187 height 31
click at [266, 231] on button "Ver ventas" at bounding box center [262, 237] width 42 height 18
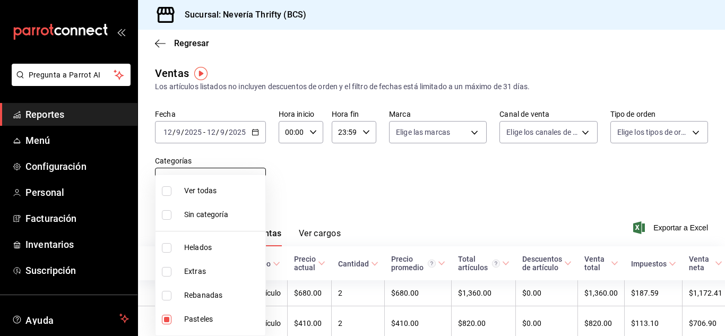
click at [250, 175] on body "Pregunta a Parrot AI Reportes Menú Configuración Personal Facturación Inventari…" at bounding box center [362, 168] width 725 height 336
click at [166, 324] on input "checkbox" at bounding box center [167, 320] width 10 height 10
checkbox input "false"
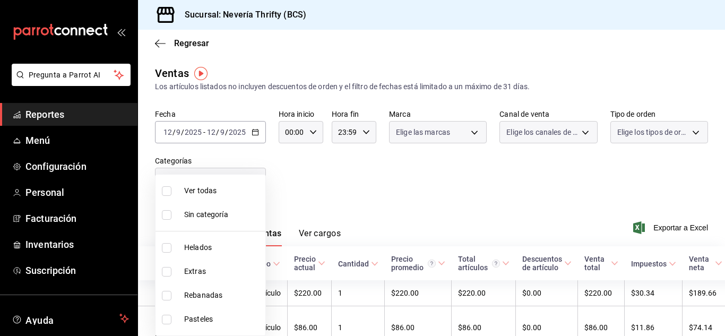
click at [171, 296] on input "checkbox" at bounding box center [167, 296] width 10 height 10
checkbox input "true"
type input "74bd740e-3aa1-490c-81d0-975f3653bd1e"
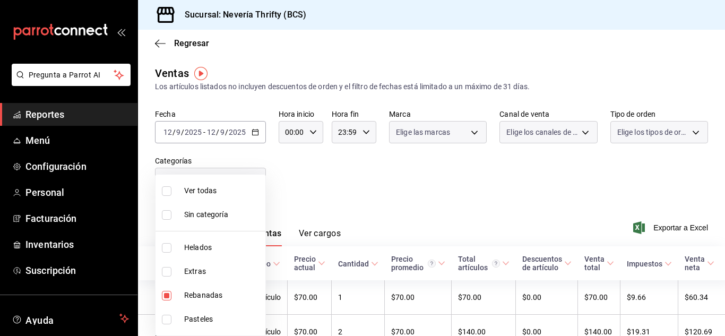
click at [366, 186] on div at bounding box center [362, 168] width 725 height 336
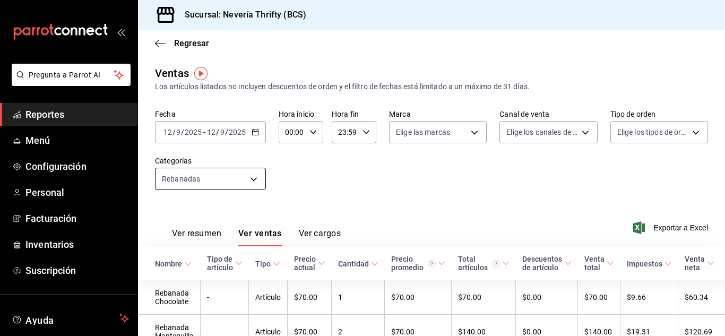
click at [251, 171] on body "Pregunta a Parrot AI Reportes Menú Configuración Personal Facturación Inventari…" at bounding box center [362, 168] width 725 height 336
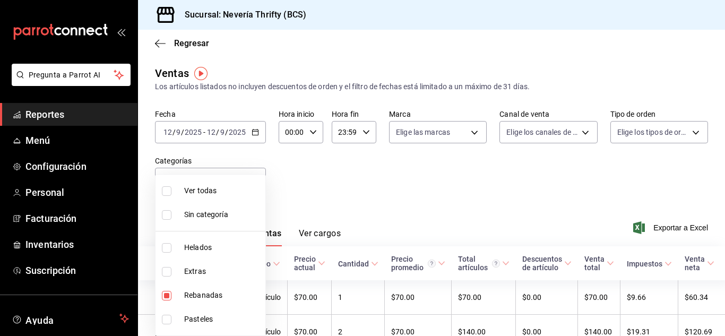
click at [168, 298] on input "checkbox" at bounding box center [167, 296] width 10 height 10
checkbox input "false"
click at [169, 246] on input "checkbox" at bounding box center [167, 248] width 10 height 10
checkbox input "true"
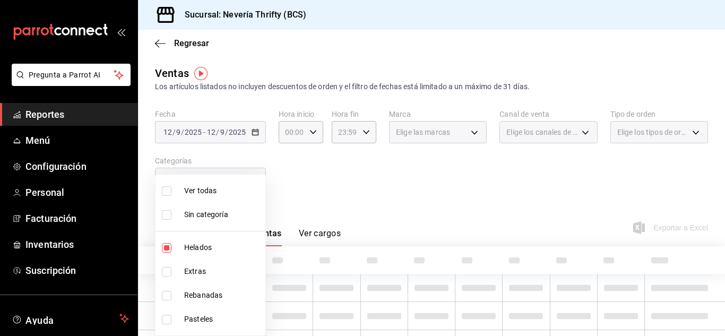
type input "b705a4a3-0c02-4aaa-bced-1ae138585fd0"
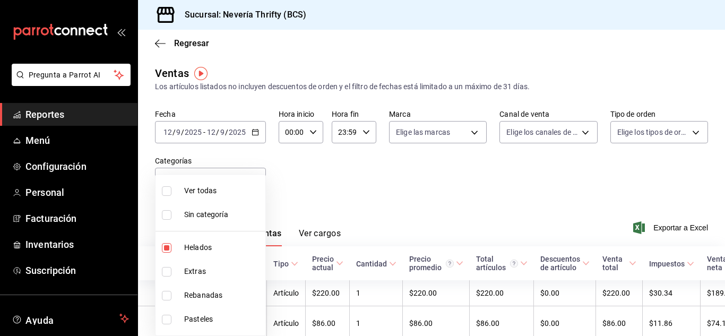
click at [431, 186] on div at bounding box center [362, 168] width 725 height 336
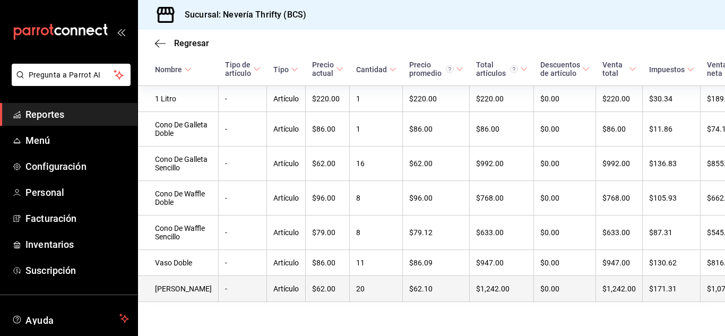
scroll to position [7, 0]
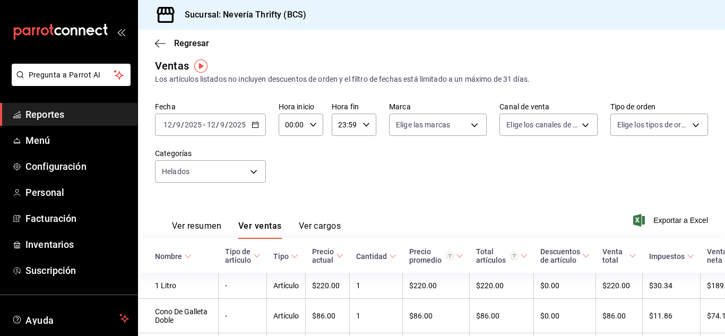
click at [210, 213] on div "Ver resumen Ver ventas Ver cargos" at bounding box center [248, 223] width 186 height 31
click at [212, 223] on button "Ver resumen" at bounding box center [196, 230] width 49 height 18
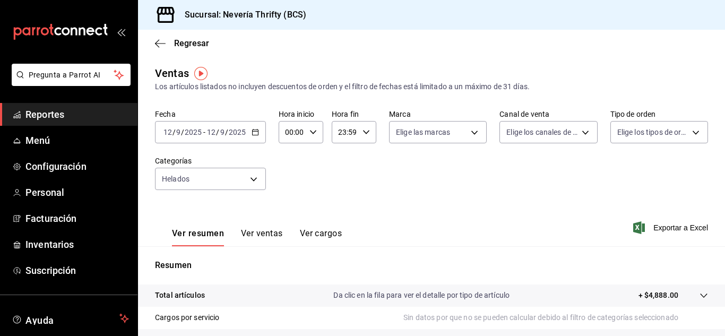
click at [270, 231] on button "Ver ventas" at bounding box center [262, 237] width 42 height 18
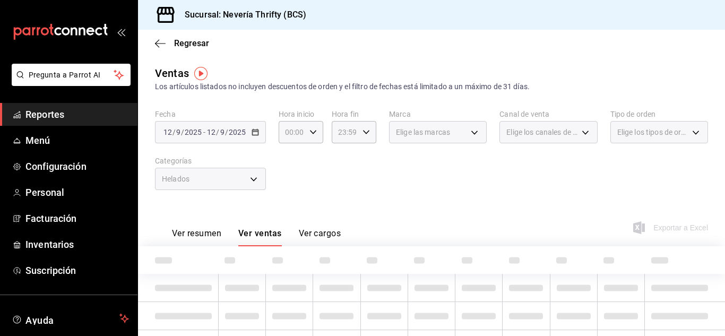
click at [256, 174] on div "Helados" at bounding box center [210, 179] width 111 height 22
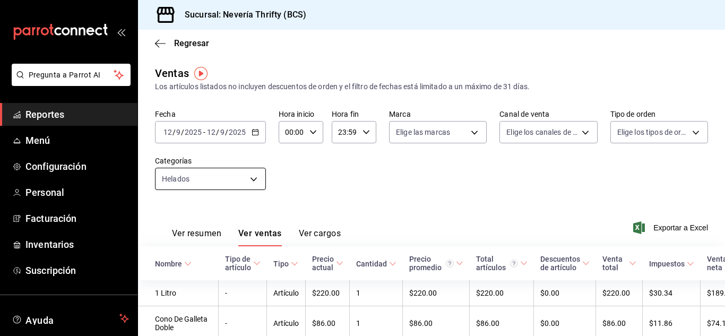
click at [254, 176] on body "Pregunta a Parrot AI Reportes Menú Configuración Personal Facturación Inventari…" at bounding box center [362, 168] width 725 height 336
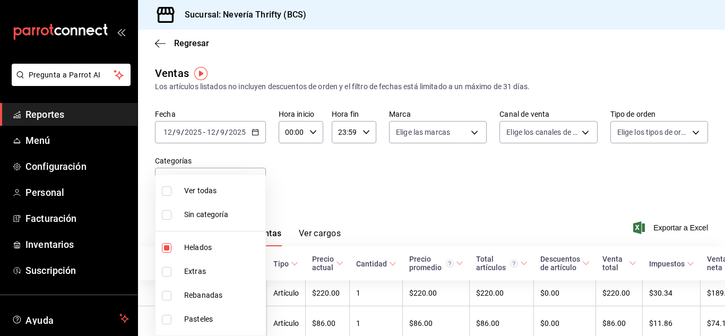
click at [166, 246] on input "checkbox" at bounding box center [167, 248] width 10 height 10
checkbox input "false"
click at [163, 272] on input "checkbox" at bounding box center [167, 272] width 10 height 10
checkbox input "true"
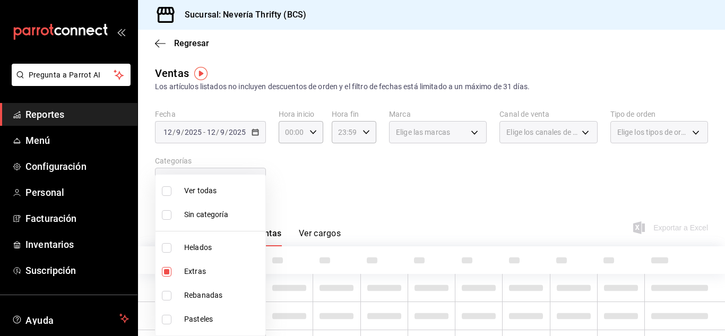
type input "2666ef43-693a-433d-8eb1-15fa94dd9228"
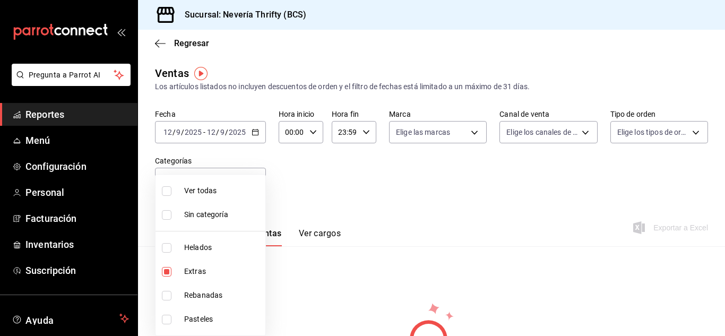
drag, startPoint x: 371, startPoint y: 187, endPoint x: 374, endPoint y: 171, distance: 16.4
click at [372, 176] on div at bounding box center [362, 168] width 725 height 336
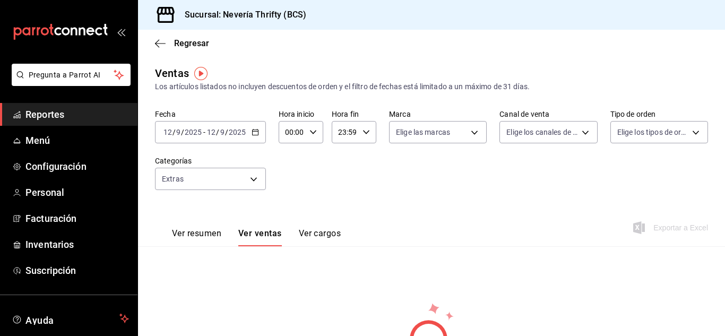
click at [255, 128] on icon "button" at bounding box center [255, 131] width 7 height 7
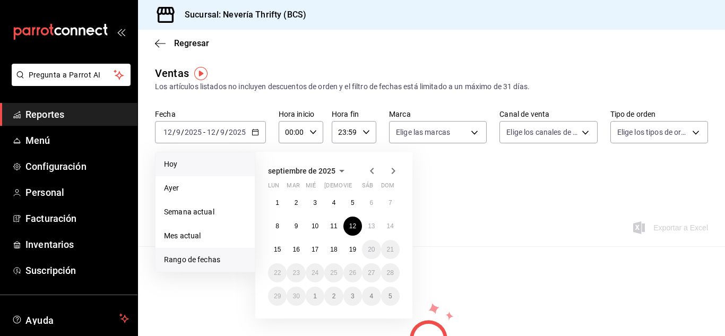
click at [181, 154] on li "Hoy" at bounding box center [205, 164] width 99 height 24
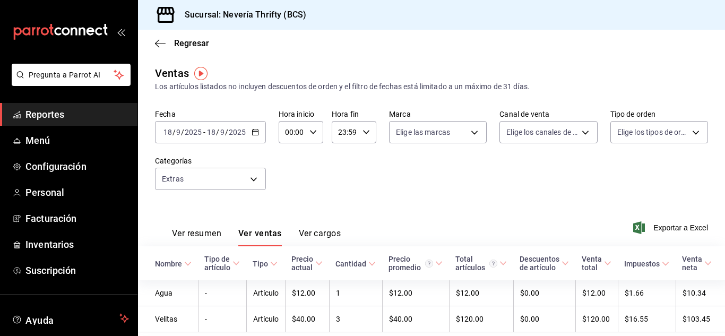
click at [259, 127] on div "[DATE] [DATE] - [DATE] [DATE]" at bounding box center [210, 132] width 111 height 22
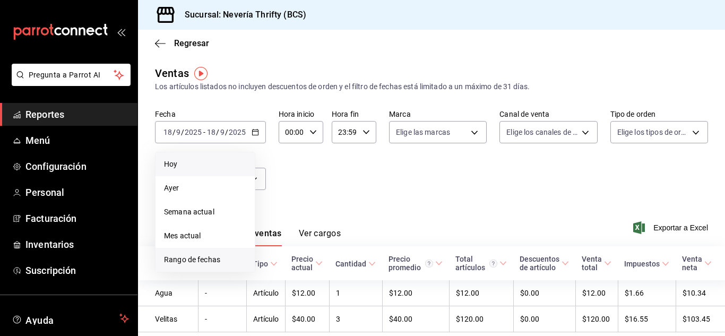
click at [186, 262] on span "Rango de fechas" at bounding box center [205, 259] width 82 height 11
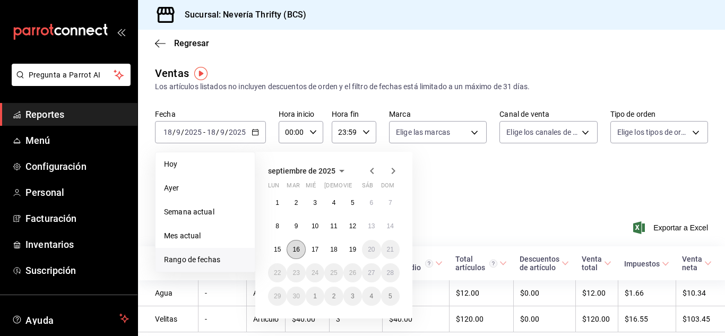
click at [295, 253] on abbr "16" at bounding box center [296, 249] width 7 height 7
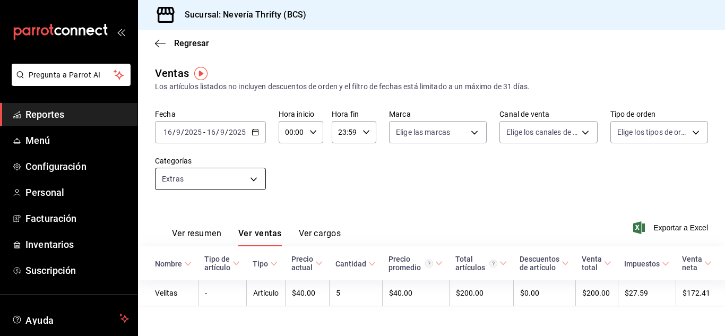
click at [228, 176] on body "Pregunta a Parrot AI Reportes Menú Configuración Personal Facturación Inventari…" at bounding box center [362, 168] width 725 height 336
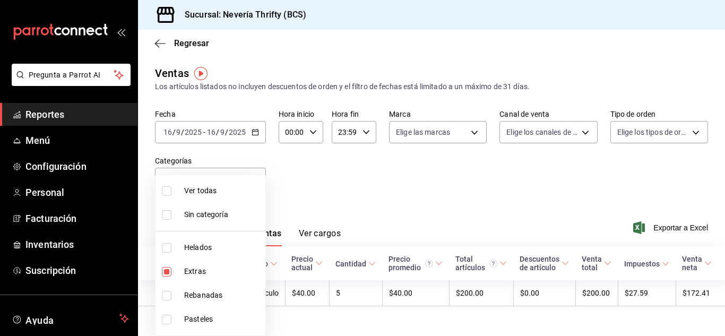
click at [165, 271] on input "checkbox" at bounding box center [167, 272] width 10 height 10
checkbox input "false"
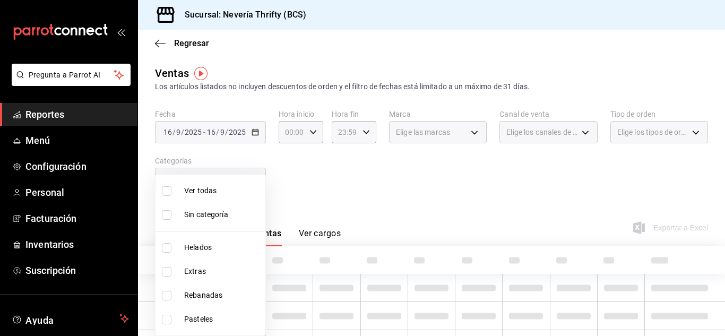
click at [166, 326] on li "Pasteles" at bounding box center [211, 319] width 110 height 24
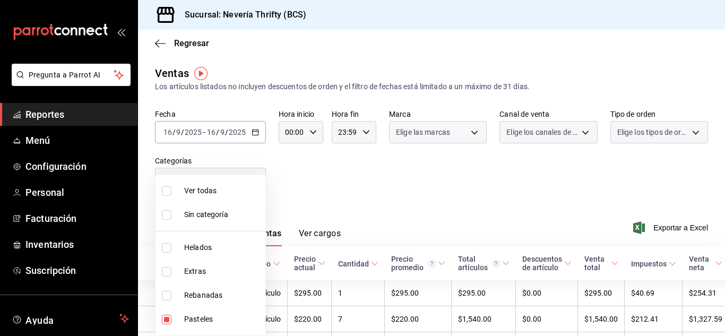
type input "6461abde-3692-455f-a363-427c9a88c513"
checkbox input "true"
click at [433, 184] on div at bounding box center [362, 168] width 725 height 336
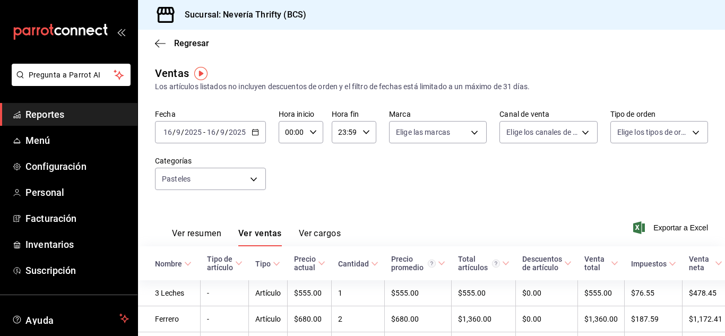
drag, startPoint x: 211, startPoint y: 222, endPoint x: 216, endPoint y: 226, distance: 6.1
click at [212, 222] on div "Ver resumen Ver ventas Ver cargos" at bounding box center [248, 231] width 186 height 31
click at [217, 229] on button "Ver resumen" at bounding box center [196, 237] width 49 height 18
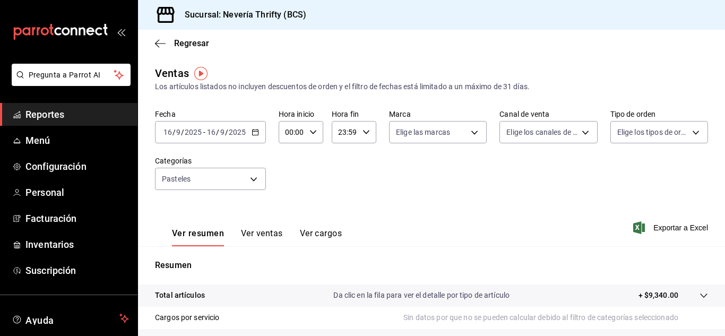
click at [258, 233] on button "Ver ventas" at bounding box center [262, 237] width 42 height 18
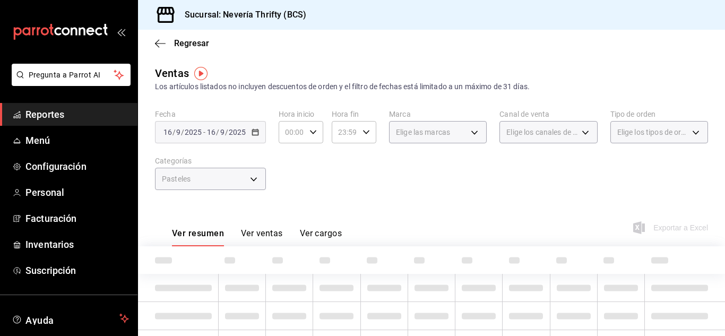
click at [255, 191] on div "Fecha [DATE] [DATE] - [DATE] [DATE] Hora inicio 00:00 Hora inicio Hora fin 23:5…" at bounding box center [431, 155] width 553 height 93
click at [255, 183] on div "Pasteles" at bounding box center [210, 179] width 111 height 22
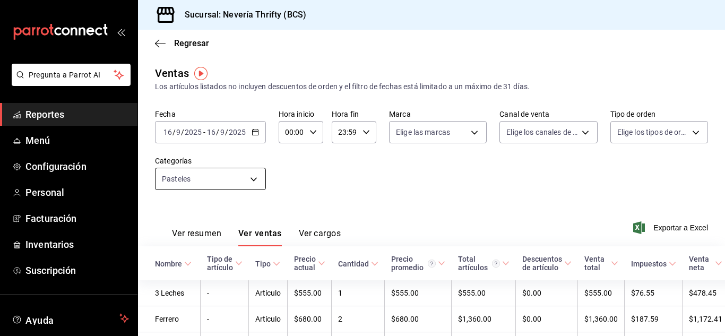
click at [255, 183] on body "Pregunta a Parrot AI Reportes Menú Configuración Personal Facturación Inventari…" at bounding box center [362, 168] width 725 height 336
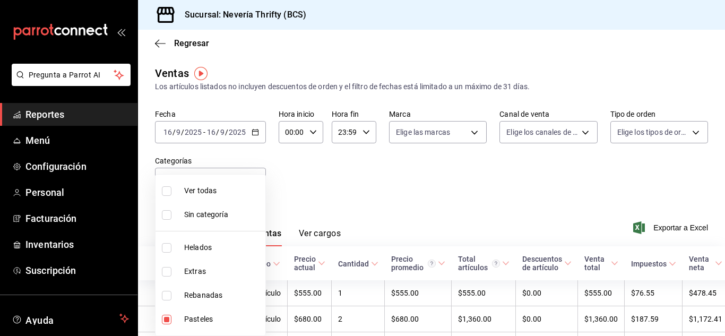
click at [167, 319] on input "checkbox" at bounding box center [167, 320] width 10 height 10
checkbox input "false"
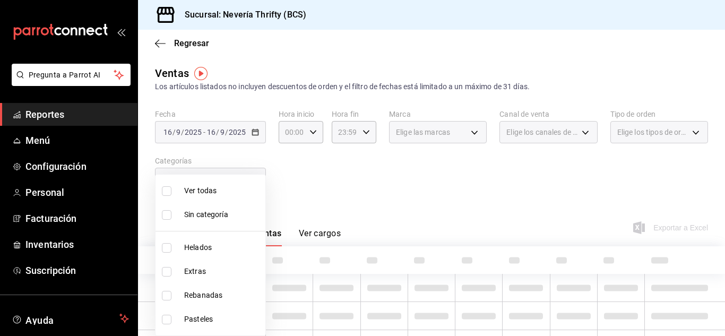
click at [167, 291] on input "checkbox" at bounding box center [167, 296] width 10 height 10
checkbox input "true"
type input "74bd740e-3aa1-490c-81d0-975f3653bd1e"
click at [391, 193] on div at bounding box center [362, 168] width 725 height 336
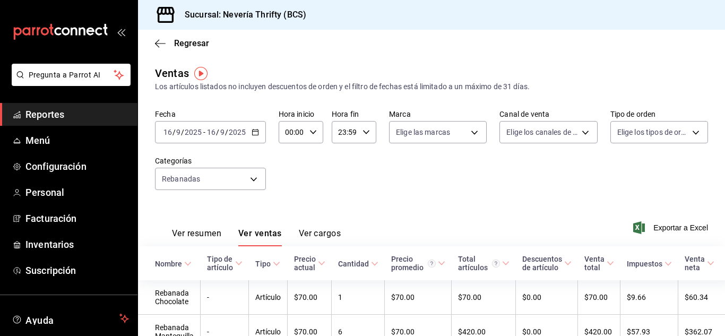
click at [419, 177] on div "Fecha [DATE] [DATE] - [DATE] [DATE] Hora inicio 00:00 Hora inicio Hora fin 23:5…" at bounding box center [431, 155] width 553 height 93
click at [217, 231] on button "Ver resumen" at bounding box center [196, 237] width 49 height 18
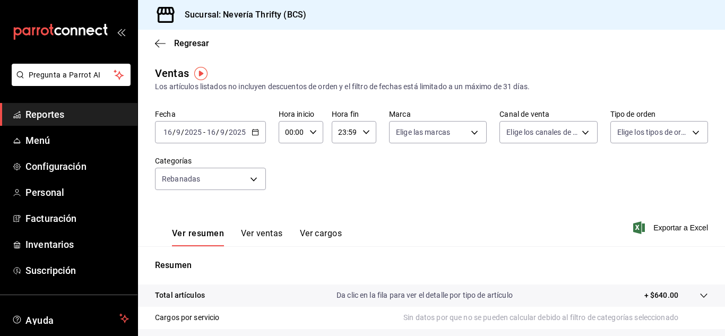
click at [275, 230] on button "Ver ventas" at bounding box center [262, 237] width 42 height 18
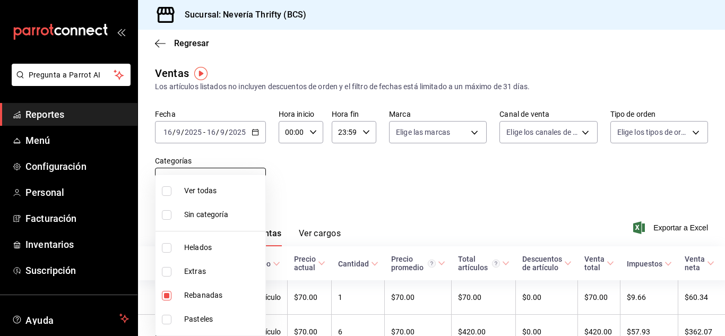
click at [250, 185] on body "Pregunta a Parrot AI Reportes Menú Configuración Personal Facturación Inventari…" at bounding box center [362, 168] width 725 height 336
click at [165, 291] on input "checkbox" at bounding box center [167, 296] width 10 height 10
checkbox input "false"
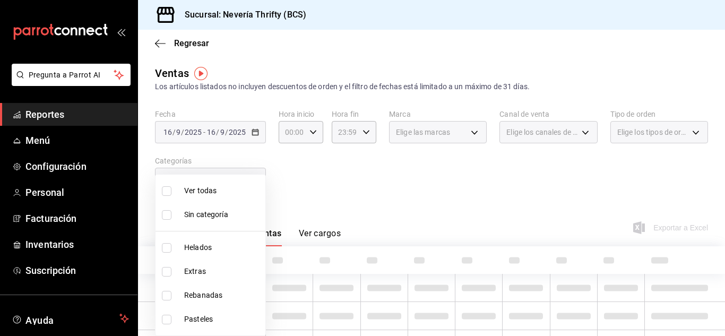
click at [172, 249] on label at bounding box center [169, 248] width 14 height 10
click at [171, 249] on input "checkbox" at bounding box center [167, 248] width 10 height 10
checkbox input "false"
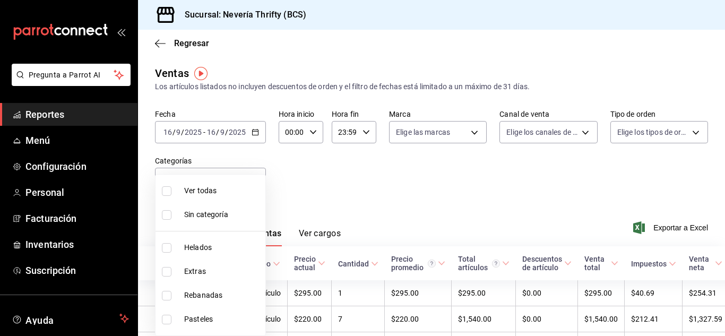
click at [160, 248] on li "Helados" at bounding box center [211, 248] width 110 height 24
type input "b705a4a3-0c02-4aaa-bced-1ae138585fd0"
checkbox input "true"
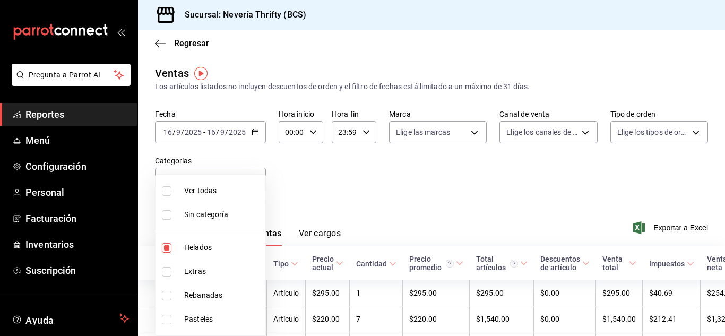
click at [354, 184] on div at bounding box center [362, 168] width 725 height 336
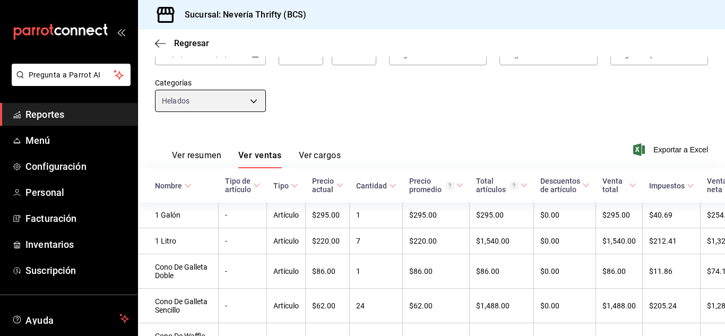
scroll to position [68, 0]
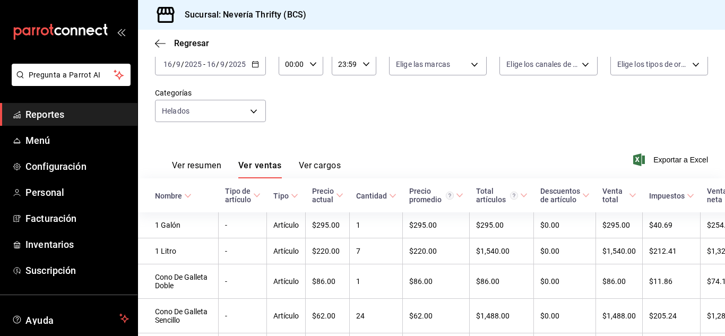
click at [208, 166] on button "Ver resumen" at bounding box center [196, 169] width 49 height 18
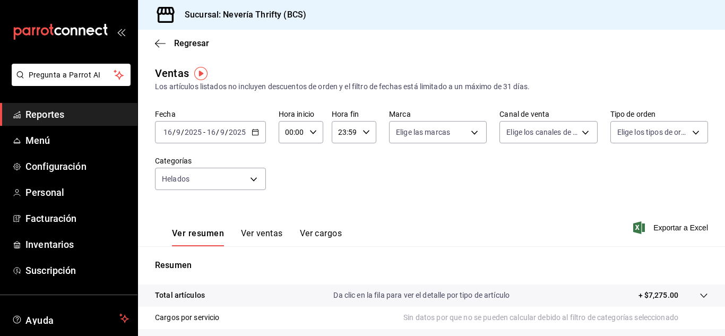
click at [256, 238] on button "Ver ventas" at bounding box center [262, 237] width 42 height 18
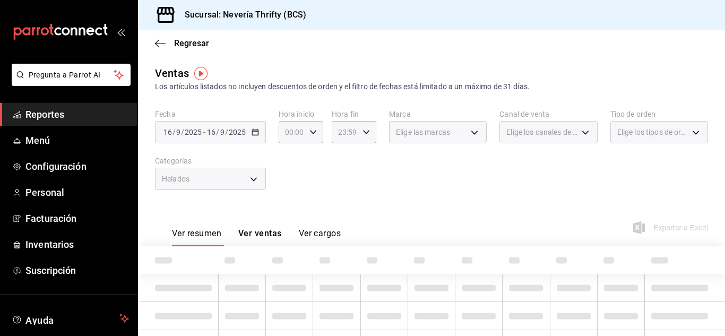
click at [253, 185] on div "Helados" at bounding box center [210, 179] width 111 height 22
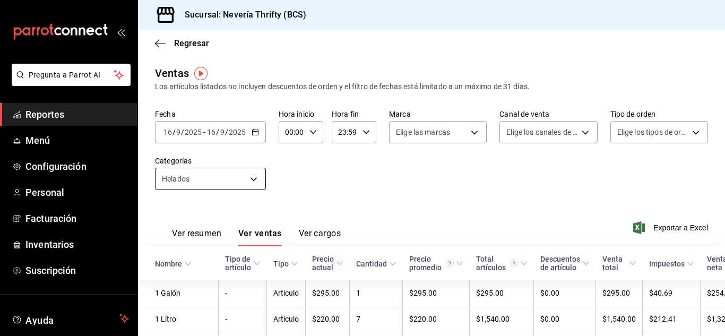
click at [244, 186] on body "Pregunta a Parrot AI Reportes Menú Configuración Personal Facturación Inventari…" at bounding box center [362, 168] width 725 height 336
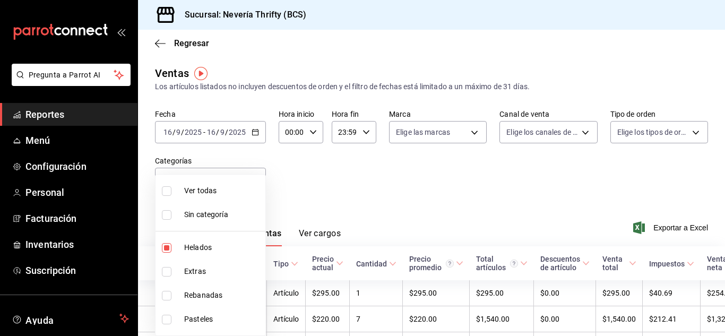
click at [170, 248] on input "checkbox" at bounding box center [167, 248] width 10 height 10
checkbox input "false"
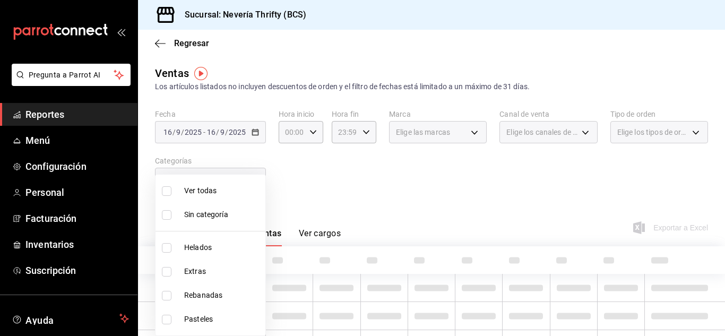
click at [160, 271] on li "Extras" at bounding box center [211, 272] width 110 height 24
type input "2666ef43-693a-433d-8eb1-15fa94dd9228"
checkbox input "true"
click at [345, 201] on div at bounding box center [362, 168] width 725 height 336
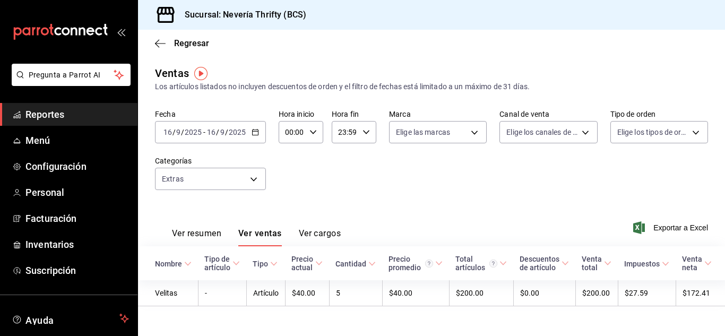
click at [254, 136] on div "[DATE] [DATE] - [DATE] [DATE]" at bounding box center [210, 132] width 111 height 22
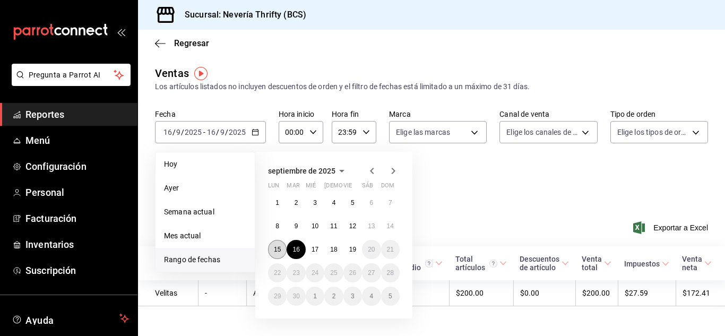
click at [276, 250] on abbr "15" at bounding box center [277, 249] width 7 height 7
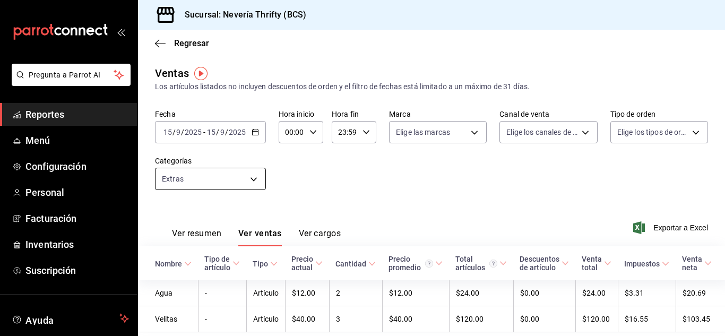
click at [258, 176] on body "Pregunta a Parrot AI Reportes Menú Configuración Personal Facturación Inventari…" at bounding box center [362, 168] width 725 height 336
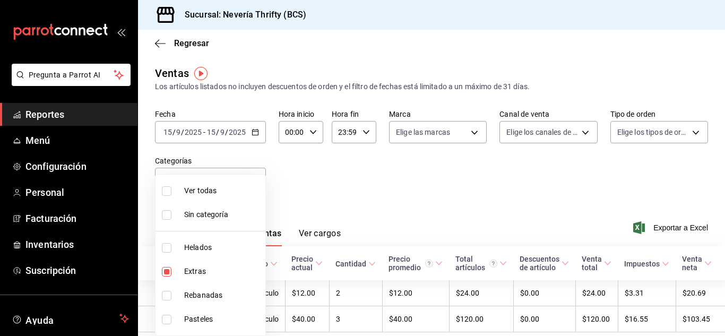
click at [166, 275] on input "checkbox" at bounding box center [167, 272] width 10 height 10
checkbox input "false"
click at [168, 326] on li "Pasteles" at bounding box center [211, 319] width 110 height 24
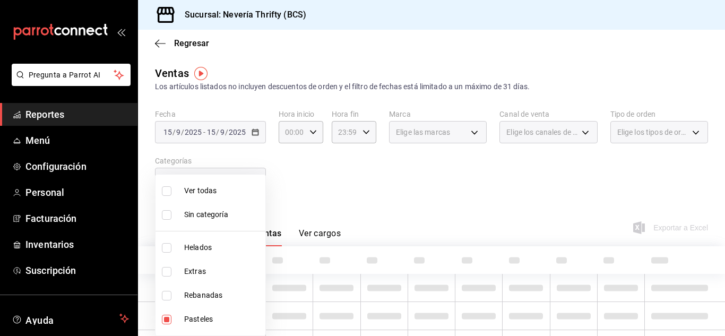
type input "6461abde-3692-455f-a363-427c9a88c513"
checkbox input "true"
click at [408, 202] on div at bounding box center [362, 168] width 725 height 336
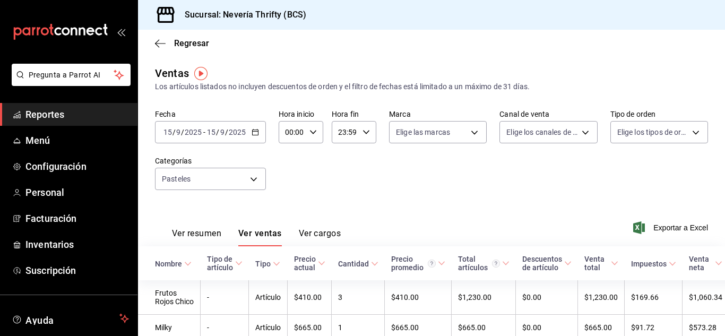
click at [210, 234] on button "Ver resumen" at bounding box center [196, 237] width 49 height 18
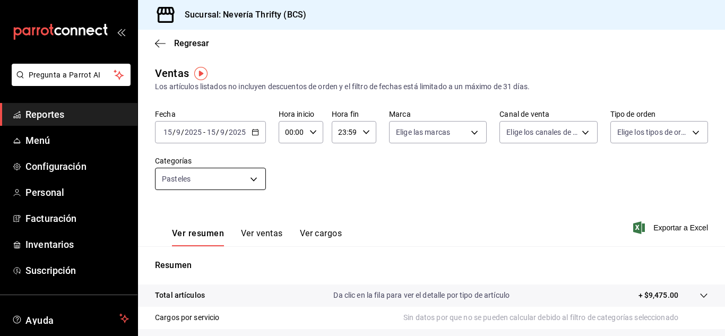
click at [262, 234] on button "Ver ventas" at bounding box center [262, 237] width 42 height 18
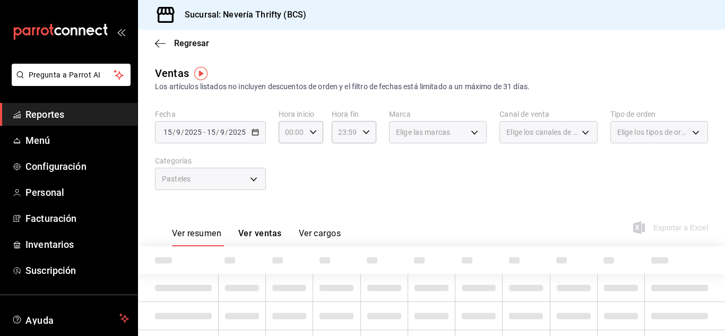
click at [249, 182] on div "Pasteles" at bounding box center [210, 179] width 111 height 22
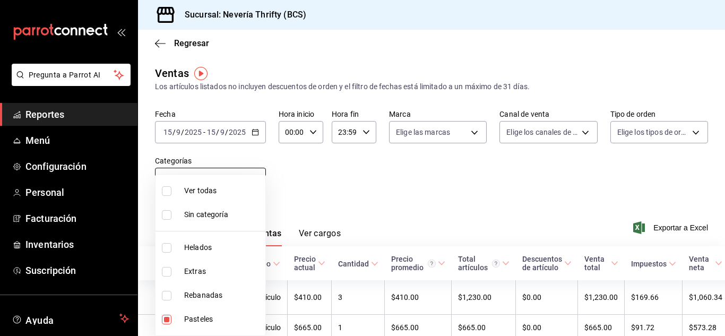
click at [252, 183] on body "Pregunta a Parrot AI Reportes Menú Configuración Personal Facturación Inventari…" at bounding box center [362, 168] width 725 height 336
click at [167, 317] on input "checkbox" at bounding box center [167, 320] width 10 height 10
checkbox input "false"
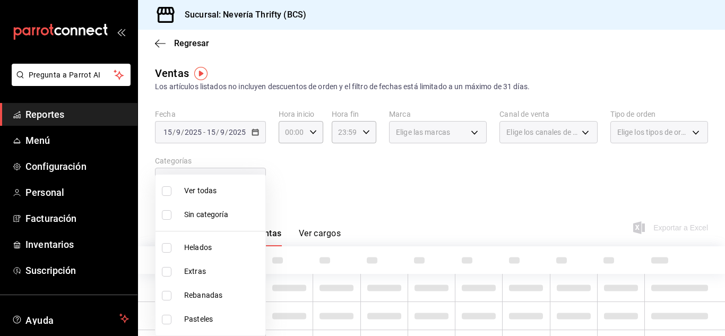
click at [167, 300] on input "checkbox" at bounding box center [167, 296] width 10 height 10
checkbox input "true"
type input "74bd740e-3aa1-490c-81d0-975f3653bd1e"
click at [377, 179] on div at bounding box center [362, 168] width 725 height 336
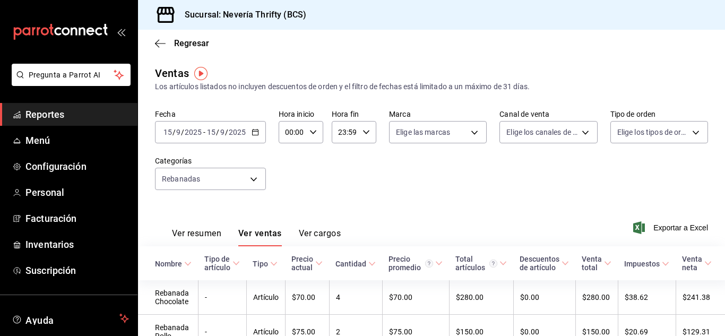
click at [379, 184] on div "Fecha [DATE] [DATE] - [DATE] [DATE] Hora inicio 00:00 Hora inicio Hora fin 23:5…" at bounding box center [431, 155] width 553 height 93
click at [233, 190] on body "Pregunta a Parrot AI Reportes Menú Configuración Personal Facturación Inventari…" at bounding box center [362, 168] width 725 height 336
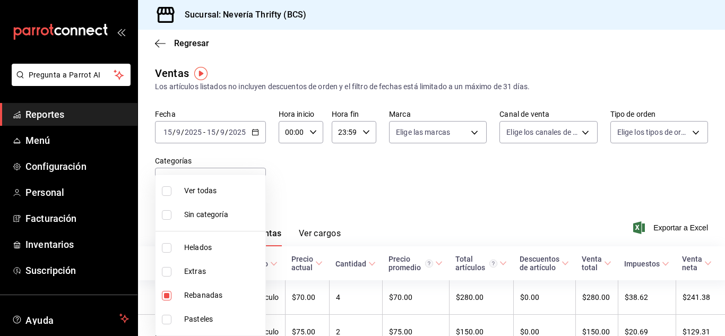
click at [169, 296] on input "checkbox" at bounding box center [167, 296] width 10 height 10
checkbox input "false"
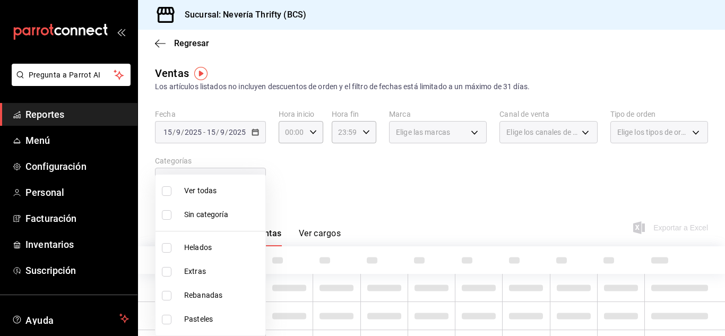
click at [166, 250] on input "checkbox" at bounding box center [167, 248] width 10 height 10
checkbox input "true"
type input "b705a4a3-0c02-4aaa-bced-1ae138585fd0"
drag, startPoint x: 323, startPoint y: 207, endPoint x: 330, endPoint y: 205, distance: 7.6
click at [325, 207] on div at bounding box center [362, 168] width 725 height 336
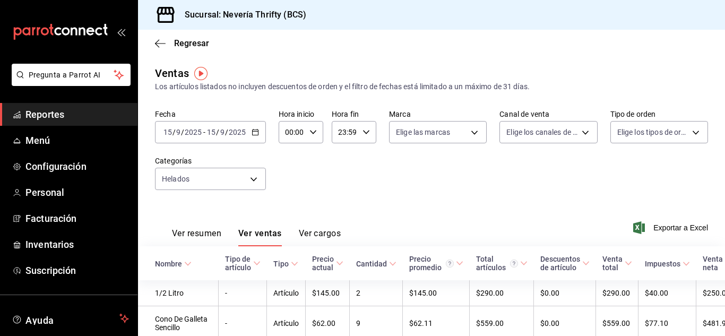
click at [205, 228] on button "Ver resumen" at bounding box center [196, 237] width 49 height 18
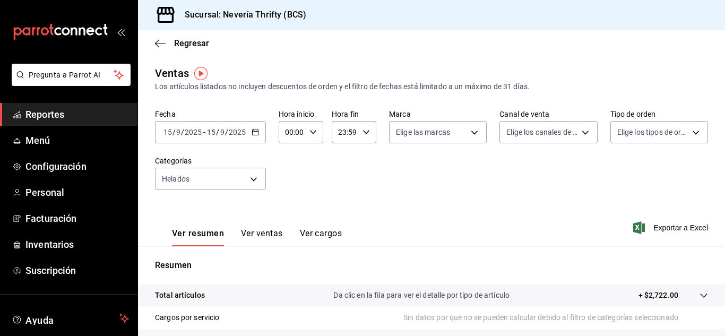
click at [276, 234] on button "Ver ventas" at bounding box center [262, 237] width 42 height 18
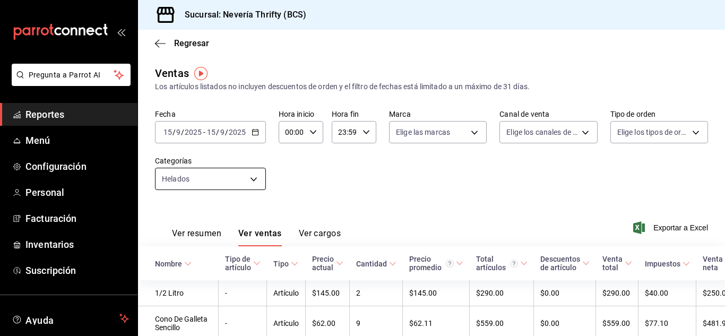
click at [251, 184] on body "Pregunta a Parrot AI Reportes Menú Configuración Personal Facturación Inventari…" at bounding box center [362, 168] width 725 height 336
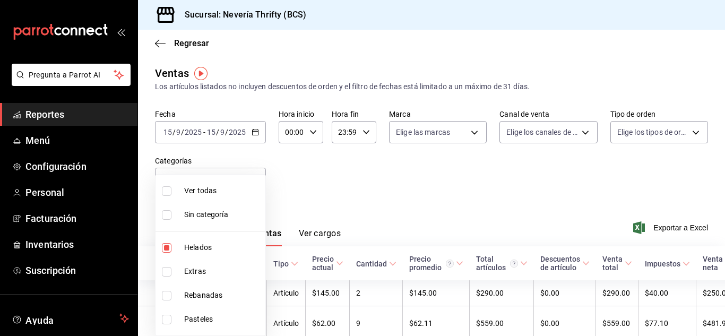
click at [170, 248] on input "checkbox" at bounding box center [167, 248] width 10 height 10
checkbox input "false"
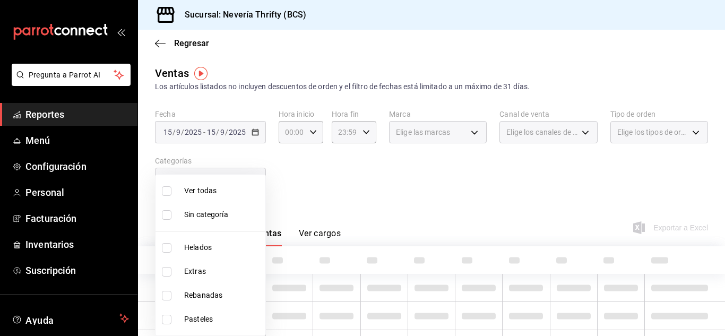
click at [168, 271] on input "checkbox" at bounding box center [167, 272] width 10 height 10
checkbox input "true"
type input "2666ef43-693a-433d-8eb1-15fa94dd9228"
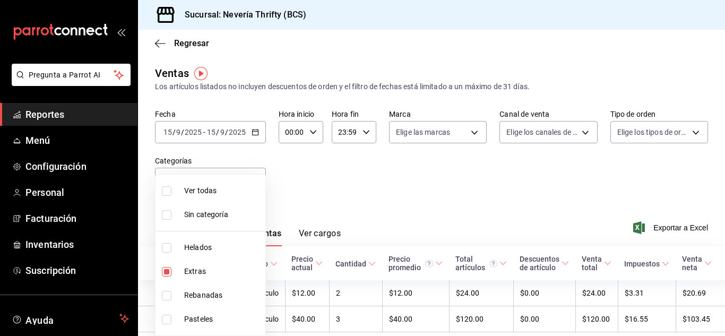
click at [331, 186] on div at bounding box center [362, 168] width 725 height 336
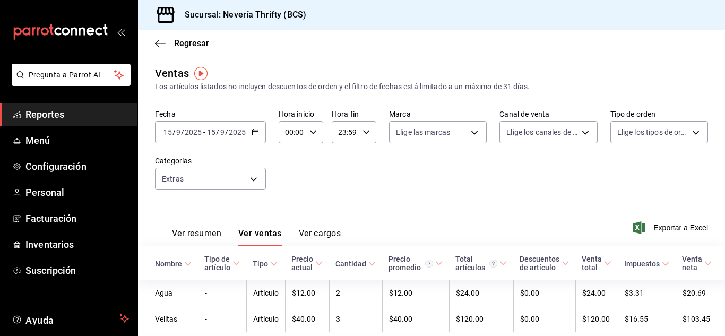
click at [247, 193] on div "Fecha [DATE] [DATE] - [DATE] [DATE] Hora inicio 00:00 Hora inicio Hora fin 23:5…" at bounding box center [431, 155] width 553 height 93
click at [250, 179] on body "Pregunta a Parrot AI Reportes Menú Configuración Personal Facturación Inventari…" at bounding box center [362, 168] width 725 height 336
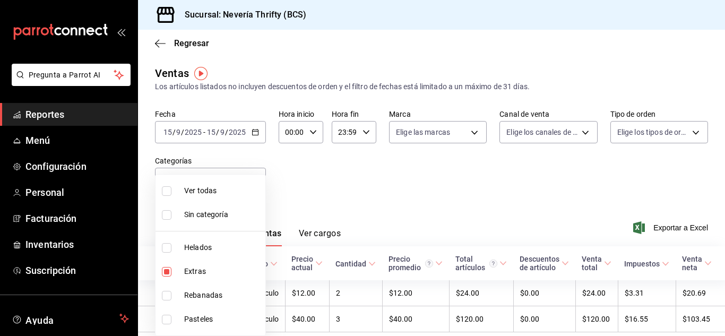
drag, startPoint x: 167, startPoint y: 273, endPoint x: 169, endPoint y: 262, distance: 11.3
click at [168, 273] on input "checkbox" at bounding box center [167, 272] width 10 height 10
checkbox input "false"
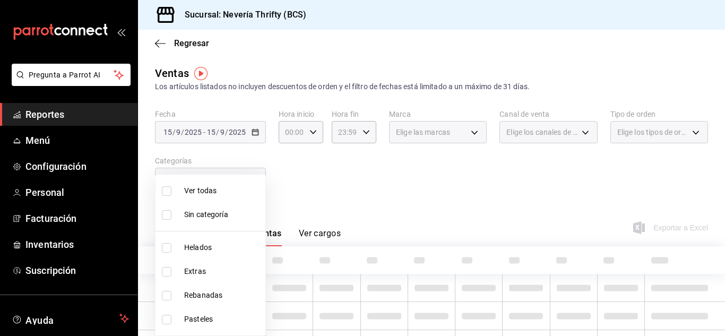
click at [170, 248] on input "checkbox" at bounding box center [167, 248] width 10 height 10
checkbox input "true"
type input "b705a4a3-0c02-4aaa-bced-1ae138585fd0"
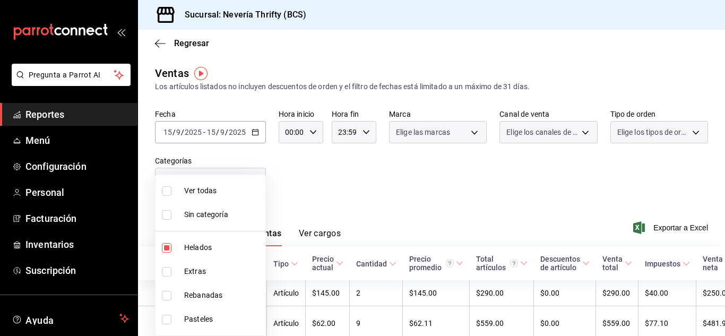
click at [371, 196] on div at bounding box center [362, 168] width 725 height 336
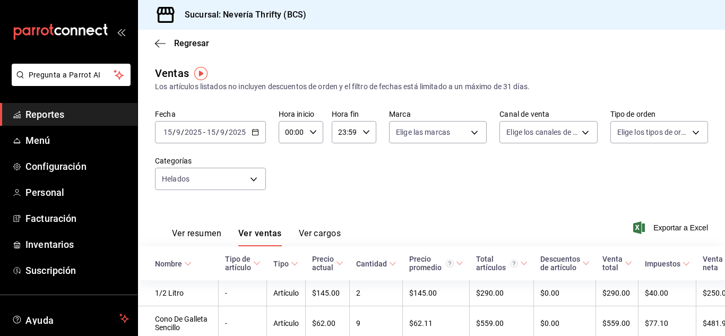
click at [258, 134] on icon "button" at bounding box center [255, 131] width 7 height 7
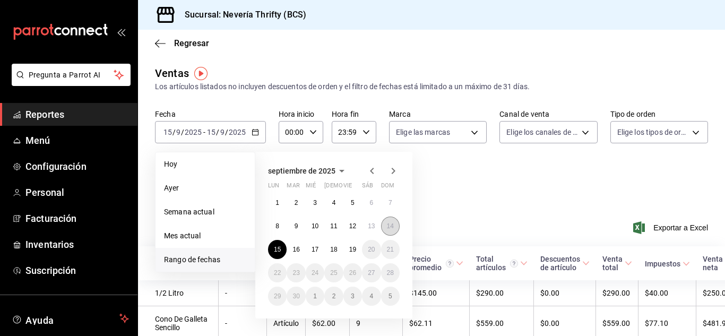
click at [393, 229] on abbr "14" at bounding box center [390, 225] width 7 height 7
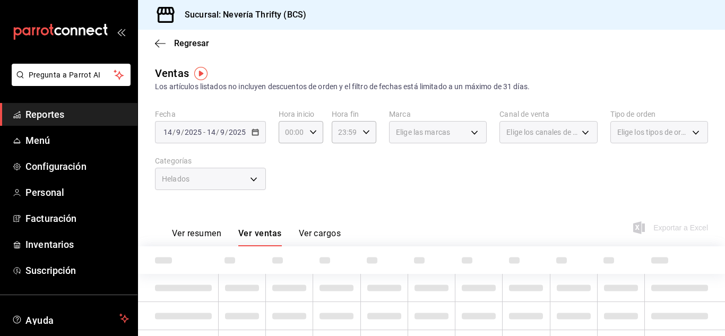
click at [462, 185] on div "Fecha [DATE] [DATE] - [DATE] [DATE] Hora inicio 00:00 Hora inicio Hora fin 23:5…" at bounding box center [431, 155] width 553 height 93
click at [252, 183] on div "Helados" at bounding box center [210, 179] width 111 height 22
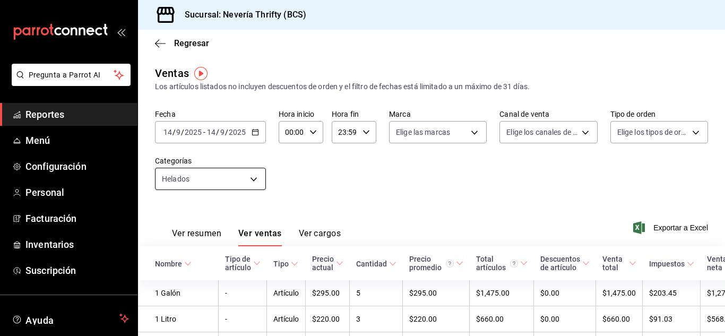
click at [252, 183] on body "Pregunta a Parrot AI Reportes Menú Configuración Personal Facturación Inventari…" at bounding box center [362, 168] width 725 height 336
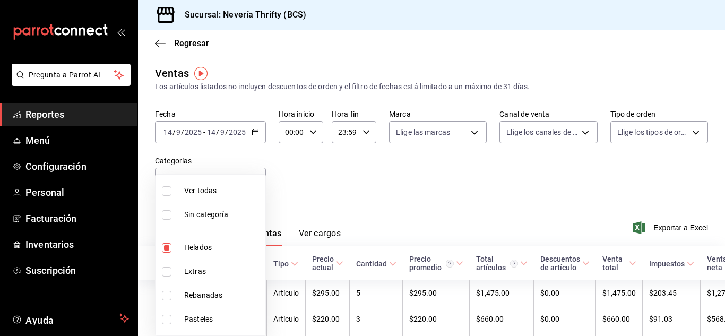
click at [164, 247] on input "checkbox" at bounding box center [167, 248] width 10 height 10
checkbox input "false"
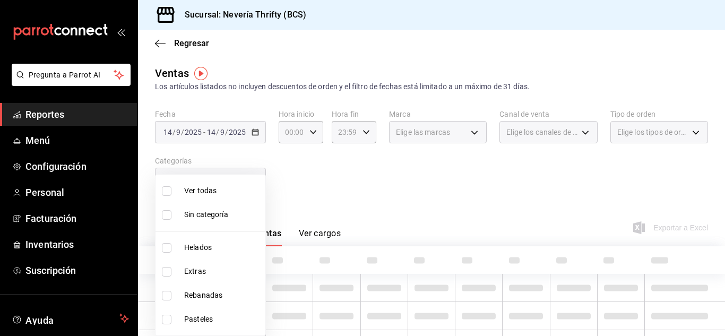
click at [168, 322] on input "checkbox" at bounding box center [167, 320] width 10 height 10
checkbox input "true"
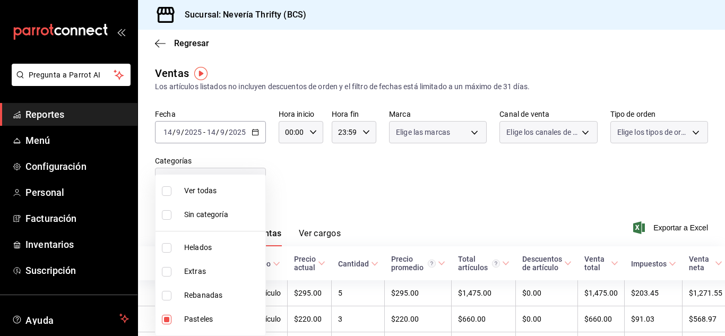
type input "6461abde-3692-455f-a363-427c9a88c513"
click at [327, 178] on div at bounding box center [362, 168] width 725 height 336
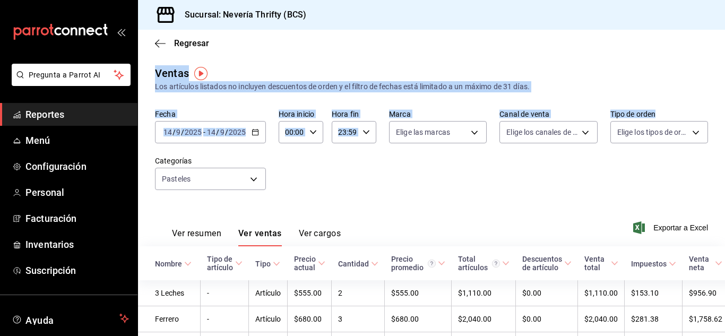
drag, startPoint x: 717, startPoint y: 53, endPoint x: 716, endPoint y: 102, distance: 48.9
click at [725, 105] on div "Regresar Ventas Los artículos listados no incluyen descuentos de orden y el fil…" at bounding box center [431, 183] width 587 height 306
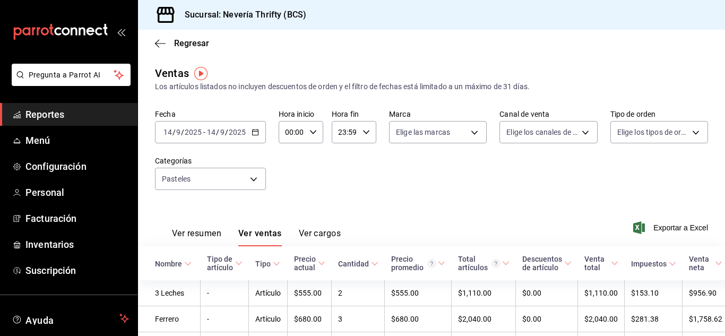
click at [622, 154] on div "Fecha [DATE] [DATE] - [DATE] [DATE] Hora inicio 00:00 Hora inicio Hora fin 23:5…" at bounding box center [431, 155] width 553 height 93
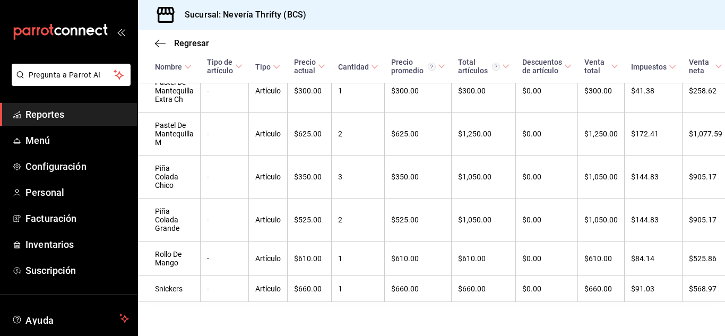
scroll to position [12, 0]
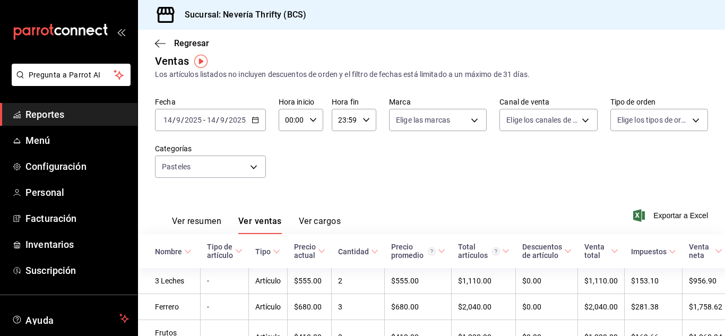
click at [187, 225] on button "Ver resumen" at bounding box center [196, 225] width 49 height 18
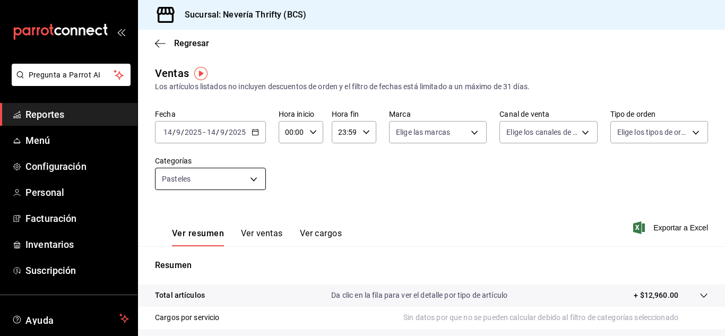
click at [252, 176] on body "Pregunta a Parrot AI Reportes Menú Configuración Personal Facturación Inventari…" at bounding box center [362, 168] width 725 height 336
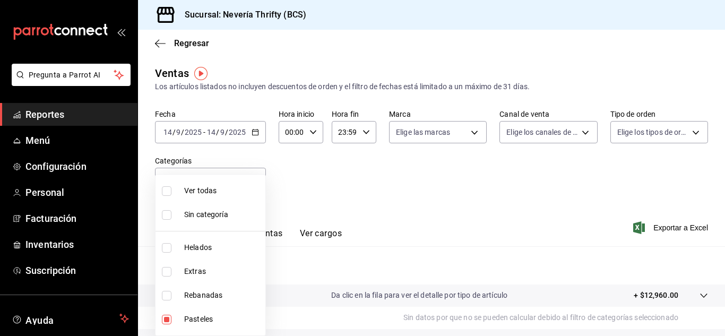
click at [168, 323] on input "checkbox" at bounding box center [167, 320] width 10 height 10
checkbox input "false"
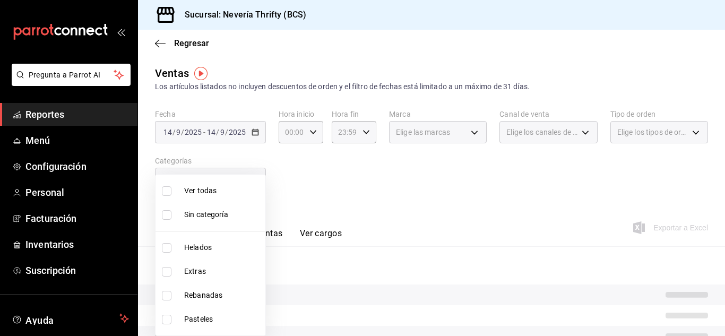
click at [166, 296] on input "checkbox" at bounding box center [167, 296] width 10 height 10
checkbox input "true"
type input "74bd740e-3aa1-490c-81d0-975f3653bd1e"
click at [335, 203] on div at bounding box center [362, 168] width 725 height 336
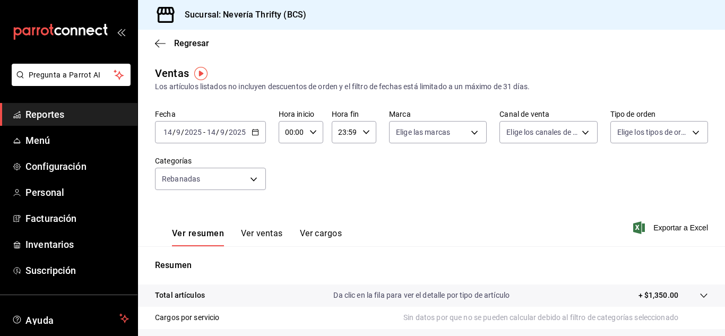
click at [257, 233] on button "Ver ventas" at bounding box center [262, 237] width 42 height 18
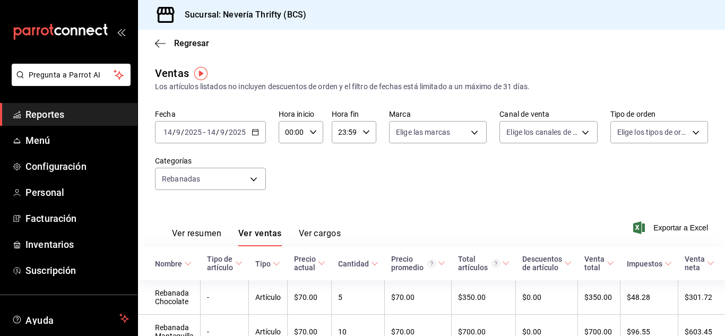
scroll to position [90, 0]
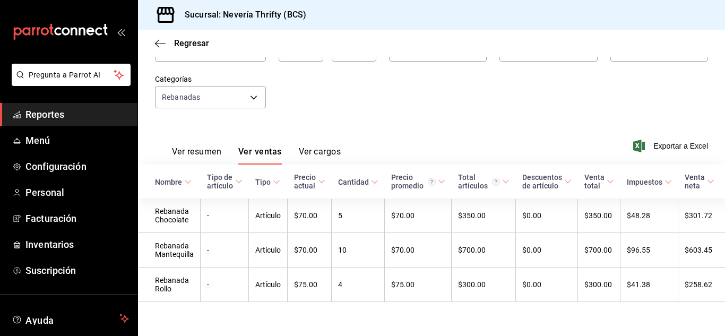
click at [202, 147] on button "Ver resumen" at bounding box center [196, 156] width 49 height 18
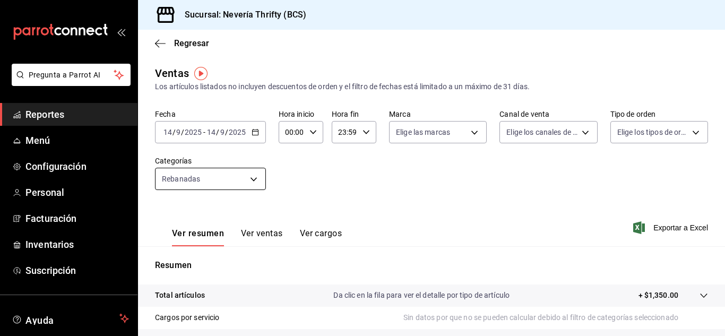
click at [198, 170] on body "Pregunta a Parrot AI Reportes Menú Configuración Personal Facturación Inventari…" at bounding box center [362, 168] width 725 height 336
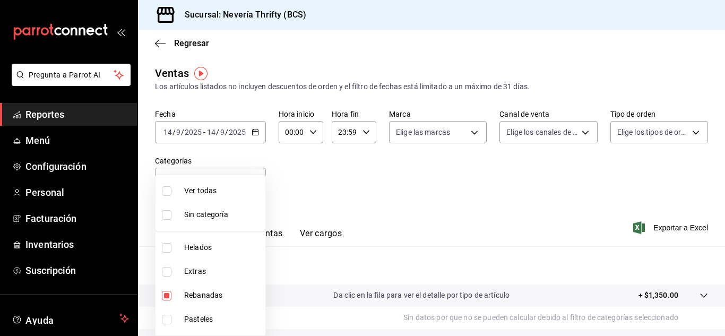
click at [167, 297] on input "checkbox" at bounding box center [167, 296] width 10 height 10
checkbox input "false"
click at [163, 248] on input "checkbox" at bounding box center [167, 248] width 10 height 10
checkbox input "true"
type input "b705a4a3-0c02-4aaa-bced-1ae138585fd0"
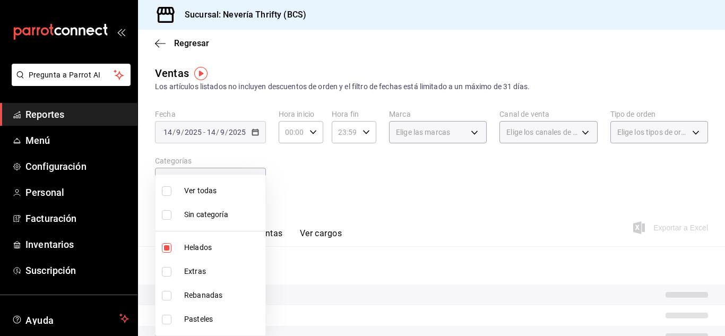
click at [470, 179] on div at bounding box center [362, 168] width 725 height 336
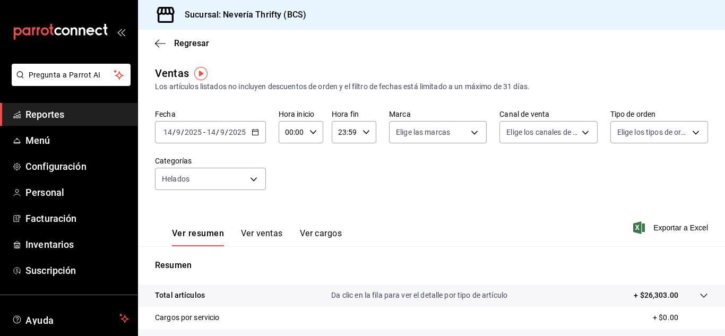
click at [276, 234] on button "Ver ventas" at bounding box center [262, 237] width 42 height 18
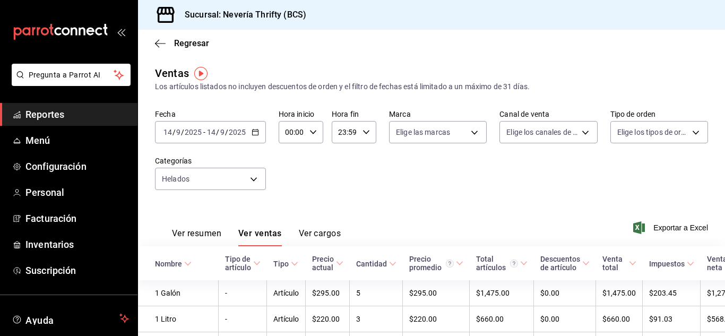
click at [206, 233] on button "Ver resumen" at bounding box center [196, 237] width 49 height 18
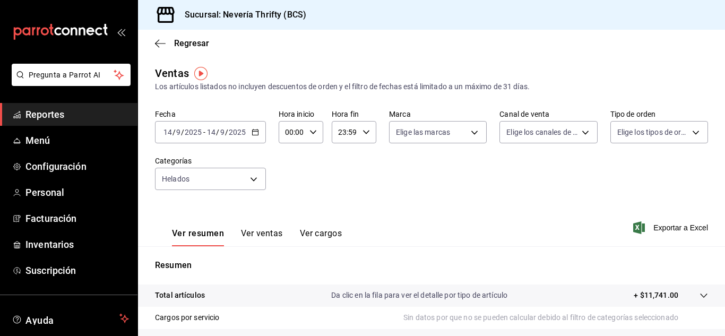
drag, startPoint x: 270, startPoint y: 237, endPoint x: 277, endPoint y: 229, distance: 10.5
click at [271, 237] on button "Ver ventas" at bounding box center [262, 237] width 42 height 18
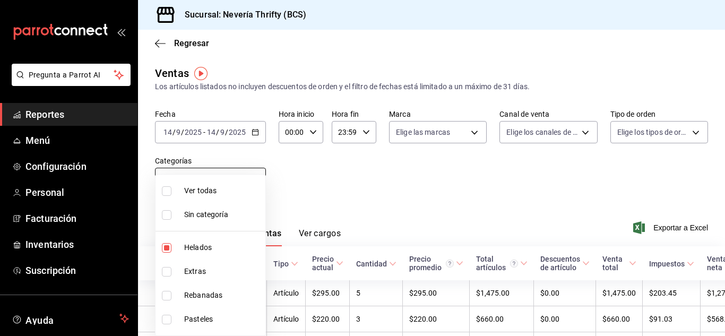
click at [241, 176] on body "Pregunta a Parrot AI Reportes Menú Configuración Personal Facturación Inventari…" at bounding box center [362, 168] width 725 height 336
click at [164, 253] on li "Helados" at bounding box center [211, 248] width 110 height 24
checkbox input "false"
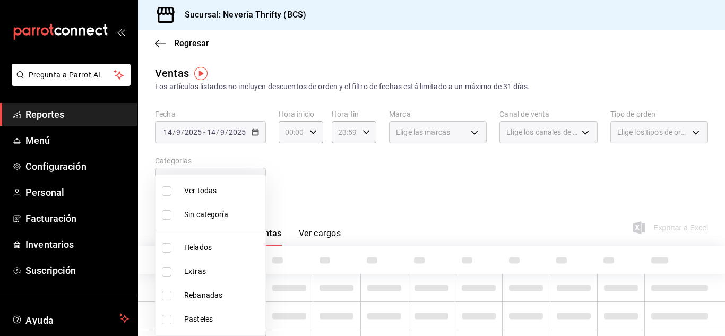
drag, startPoint x: 167, startPoint y: 268, endPoint x: 380, endPoint y: 217, distance: 218.5
click at [168, 269] on input "checkbox" at bounding box center [167, 272] width 10 height 10
checkbox input "true"
click at [380, 217] on div at bounding box center [362, 168] width 725 height 336
type input "2666ef43-693a-433d-8eb1-15fa94dd9228"
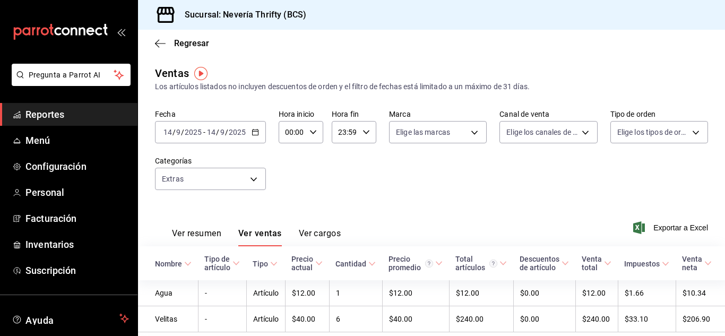
scroll to position [38, 0]
